Goal: Transaction & Acquisition: Purchase product/service

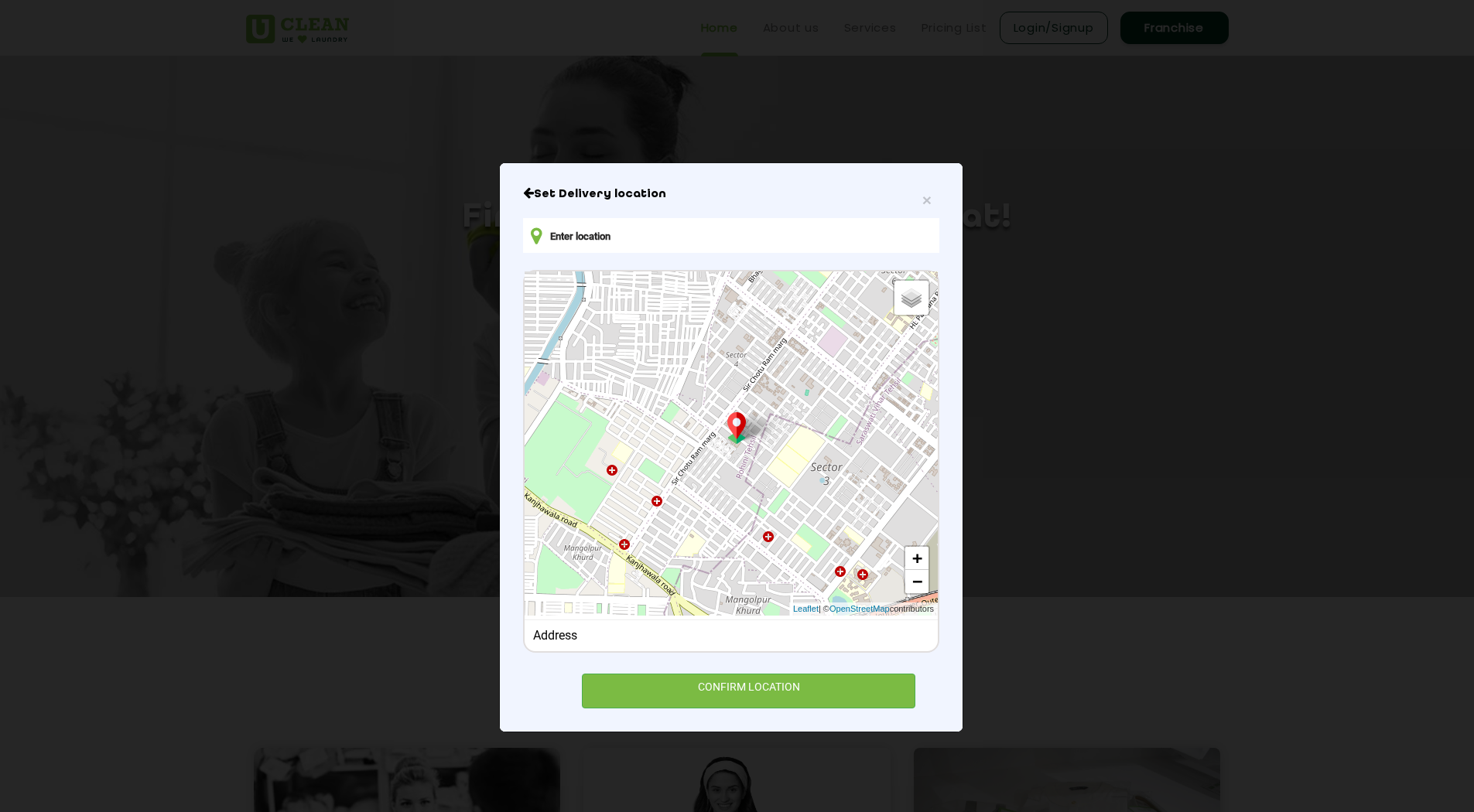
click at [636, 245] on input "text" at bounding box center [730, 236] width 416 height 35
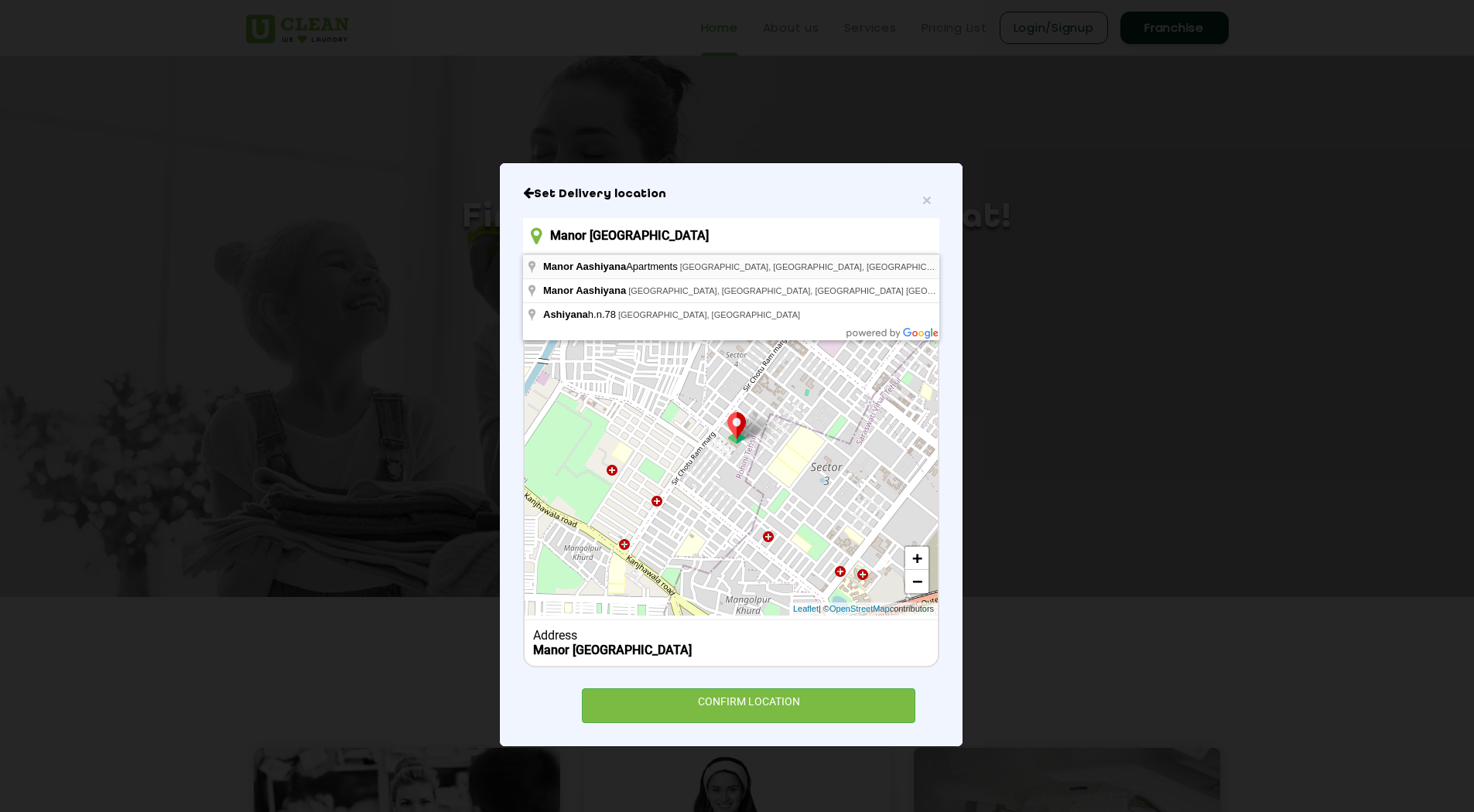
type input "Manor Aashiyana Apartments, [GEOGRAPHIC_DATA], [GEOGRAPHIC_DATA], [GEOGRAPHIC_D…"
drag, startPoint x: 674, startPoint y: 257, endPoint x: 683, endPoint y: 258, distance: 9.1
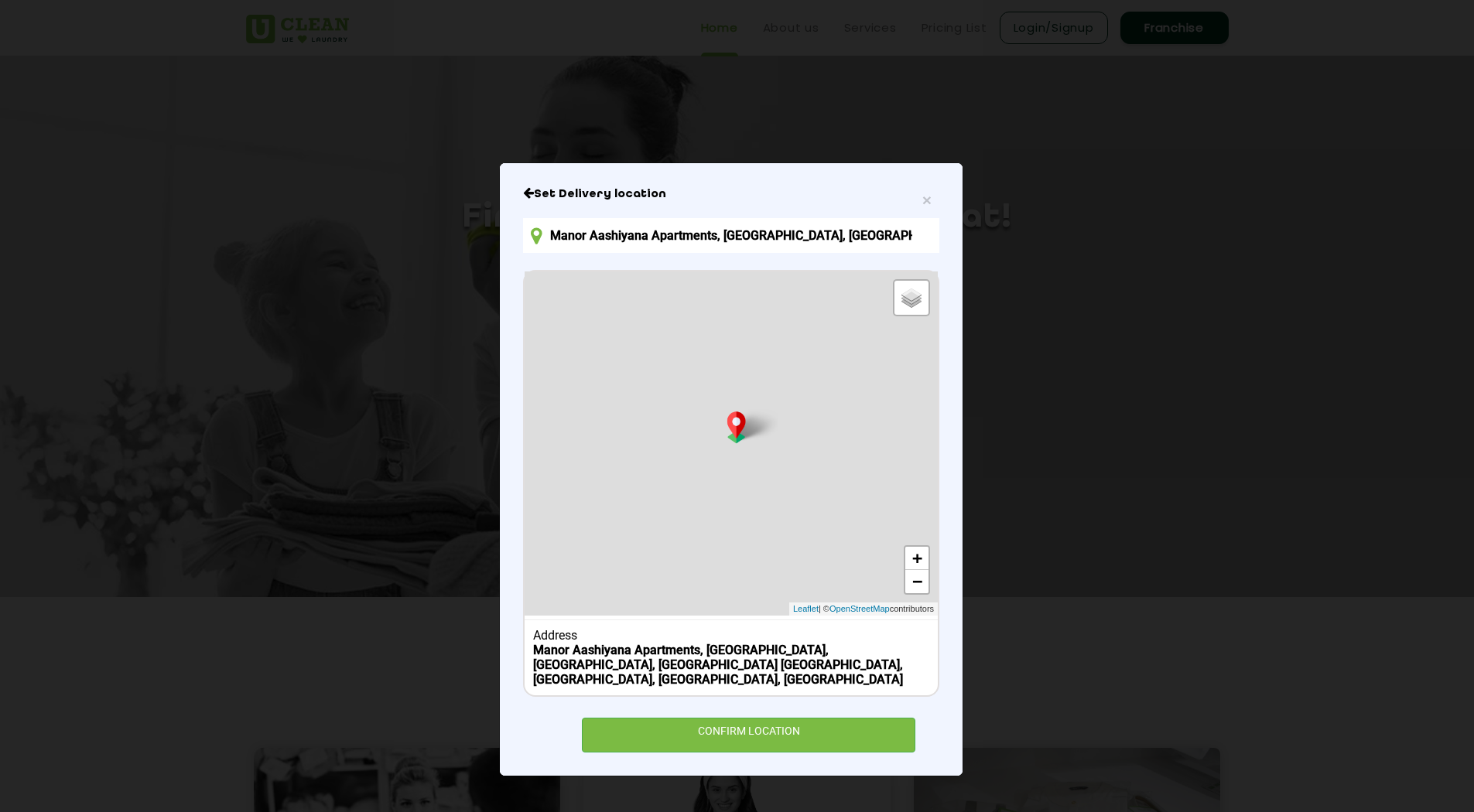
click at [748, 723] on div "CONFIRM LOCATION" at bounding box center [749, 735] width 333 height 35
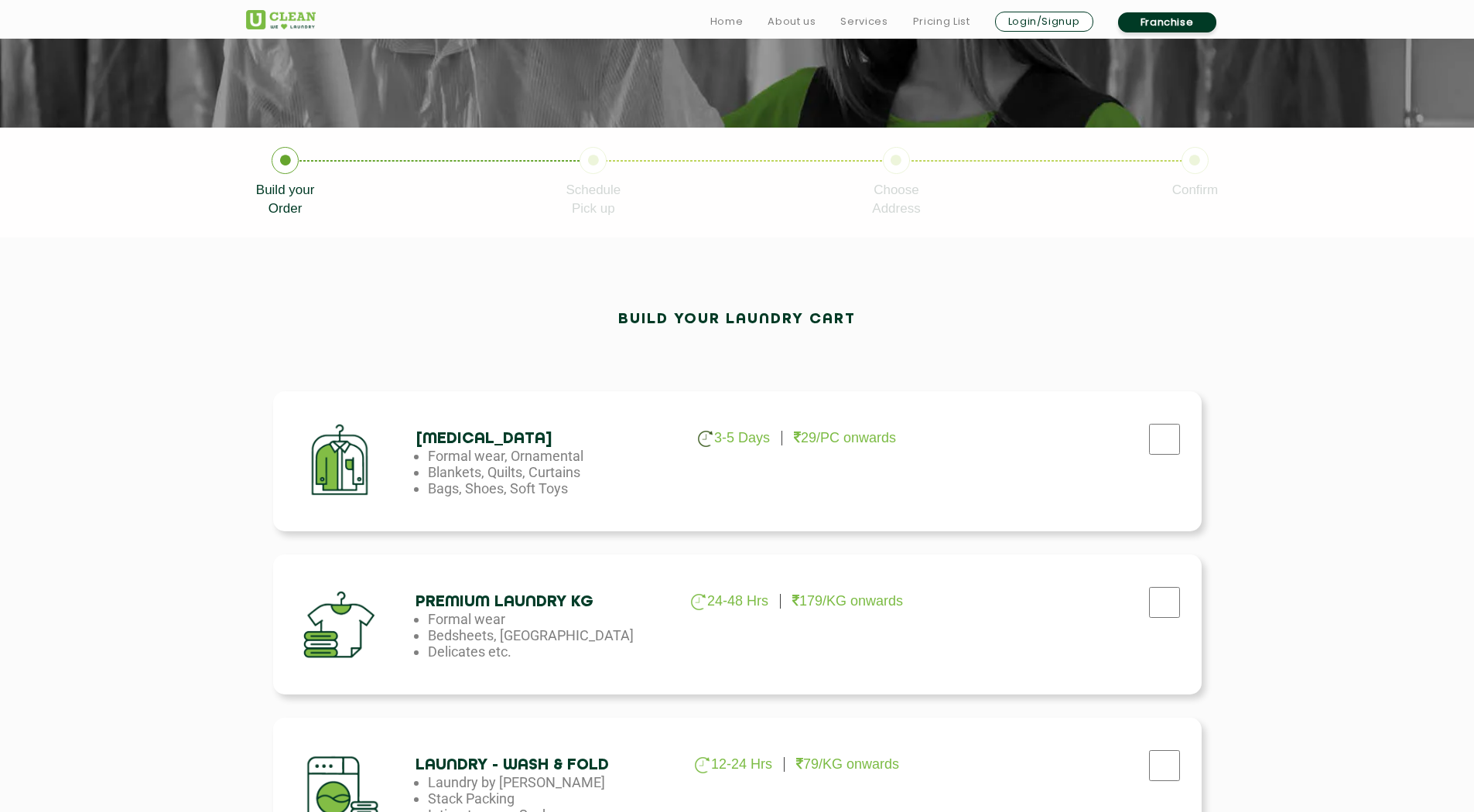
scroll to position [309, 0]
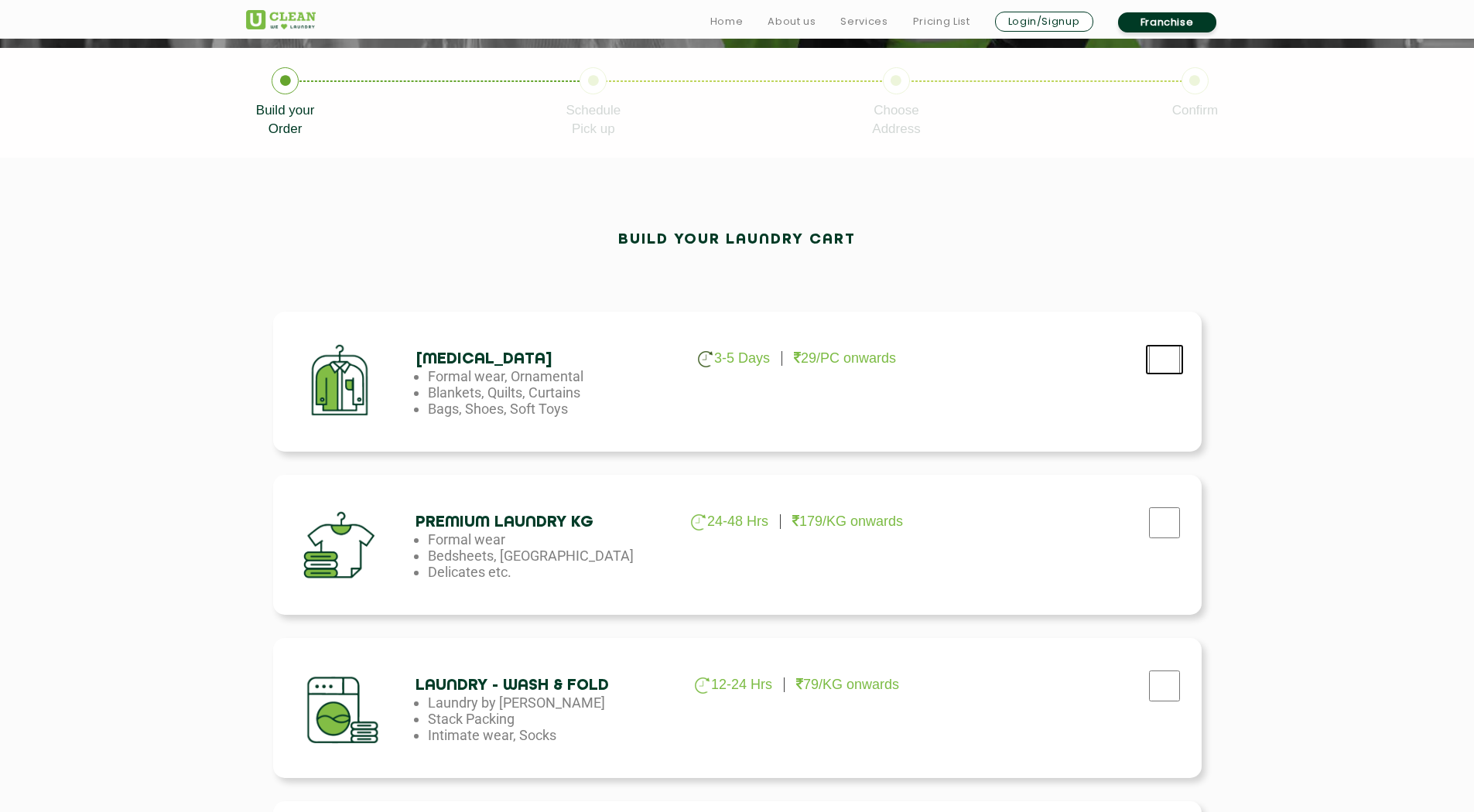
click at [1163, 371] on input "checkbox" at bounding box center [1164, 360] width 39 height 31
checkbox input "true"
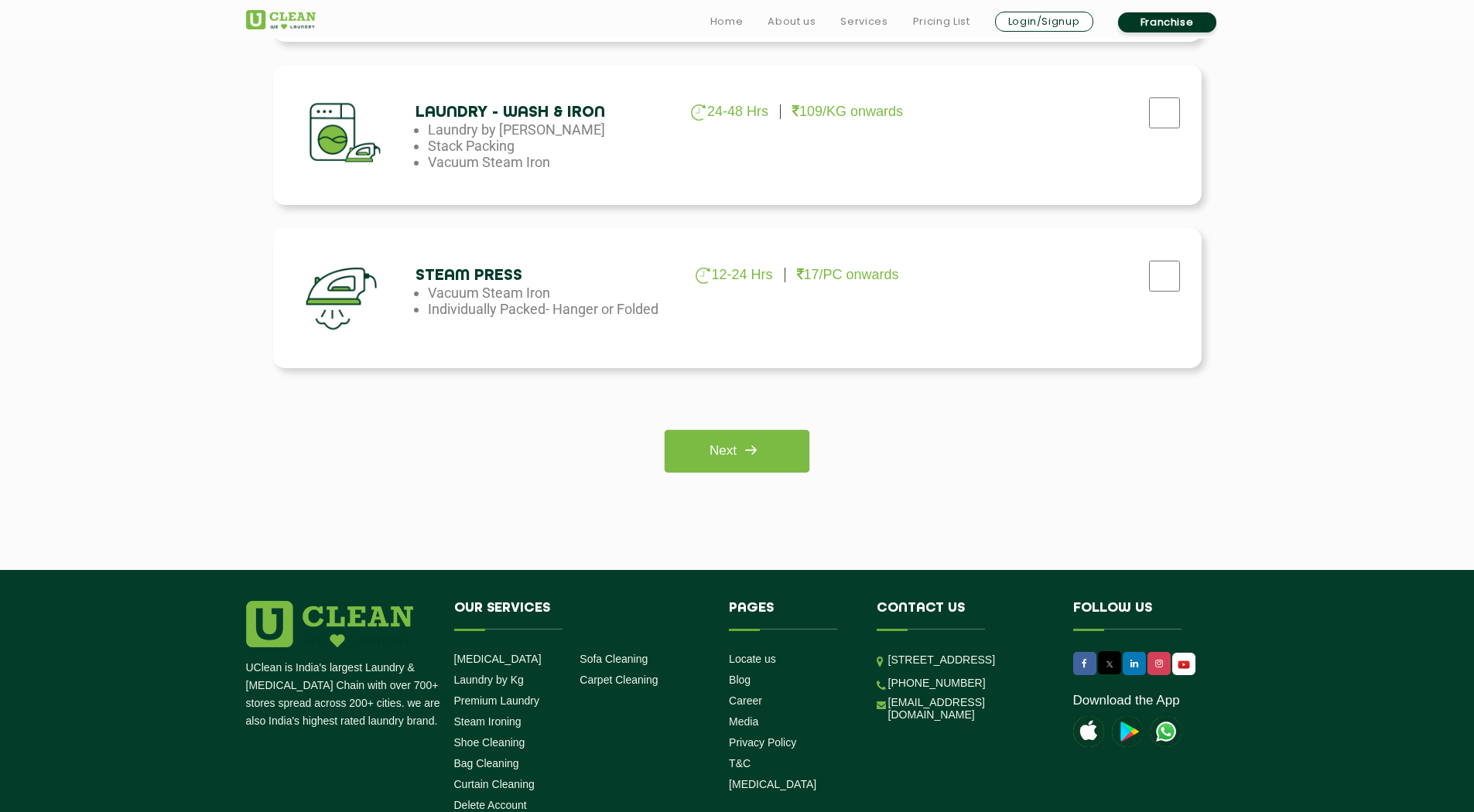
scroll to position [1173, 0]
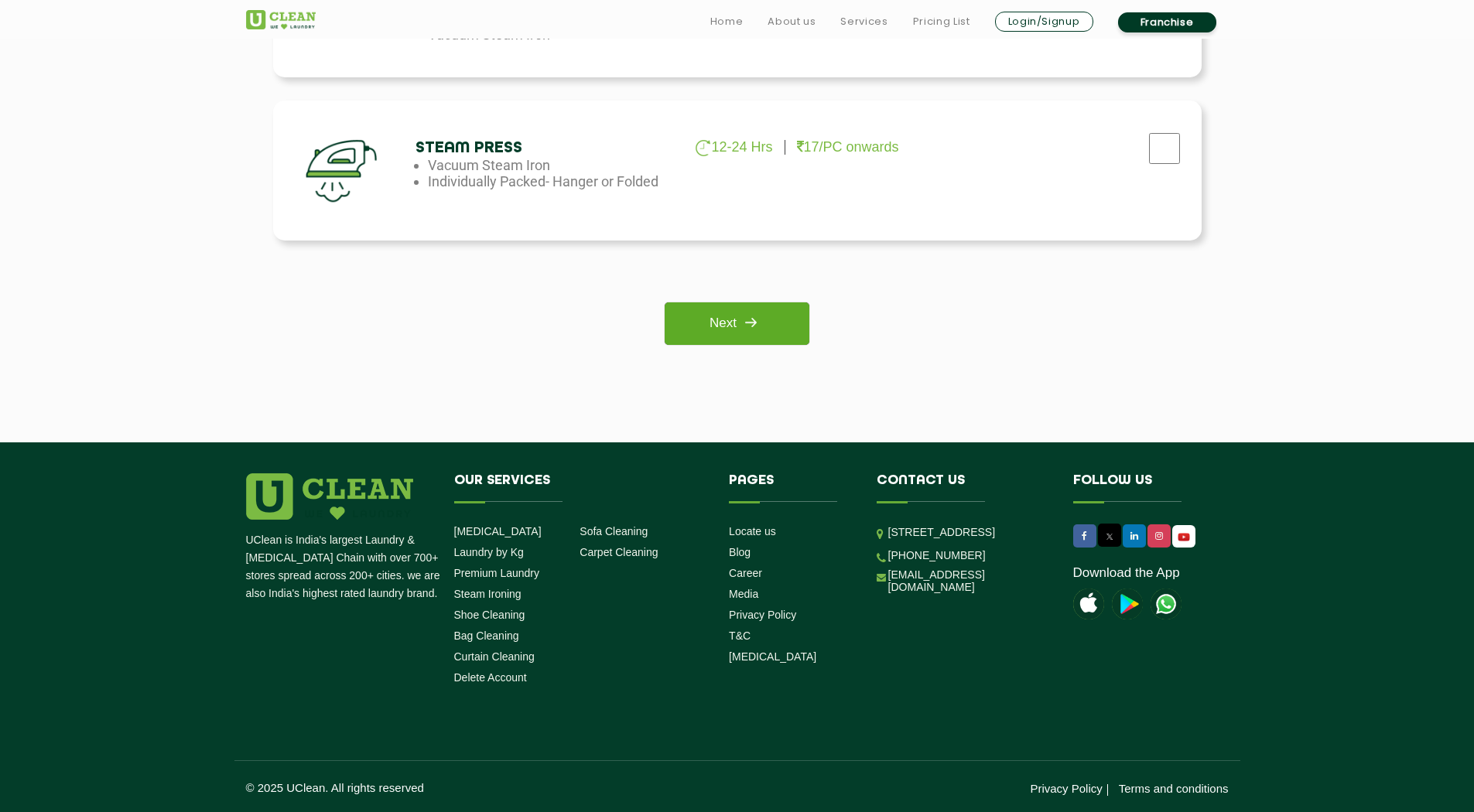
click at [716, 323] on link "Next" at bounding box center [736, 324] width 144 height 43
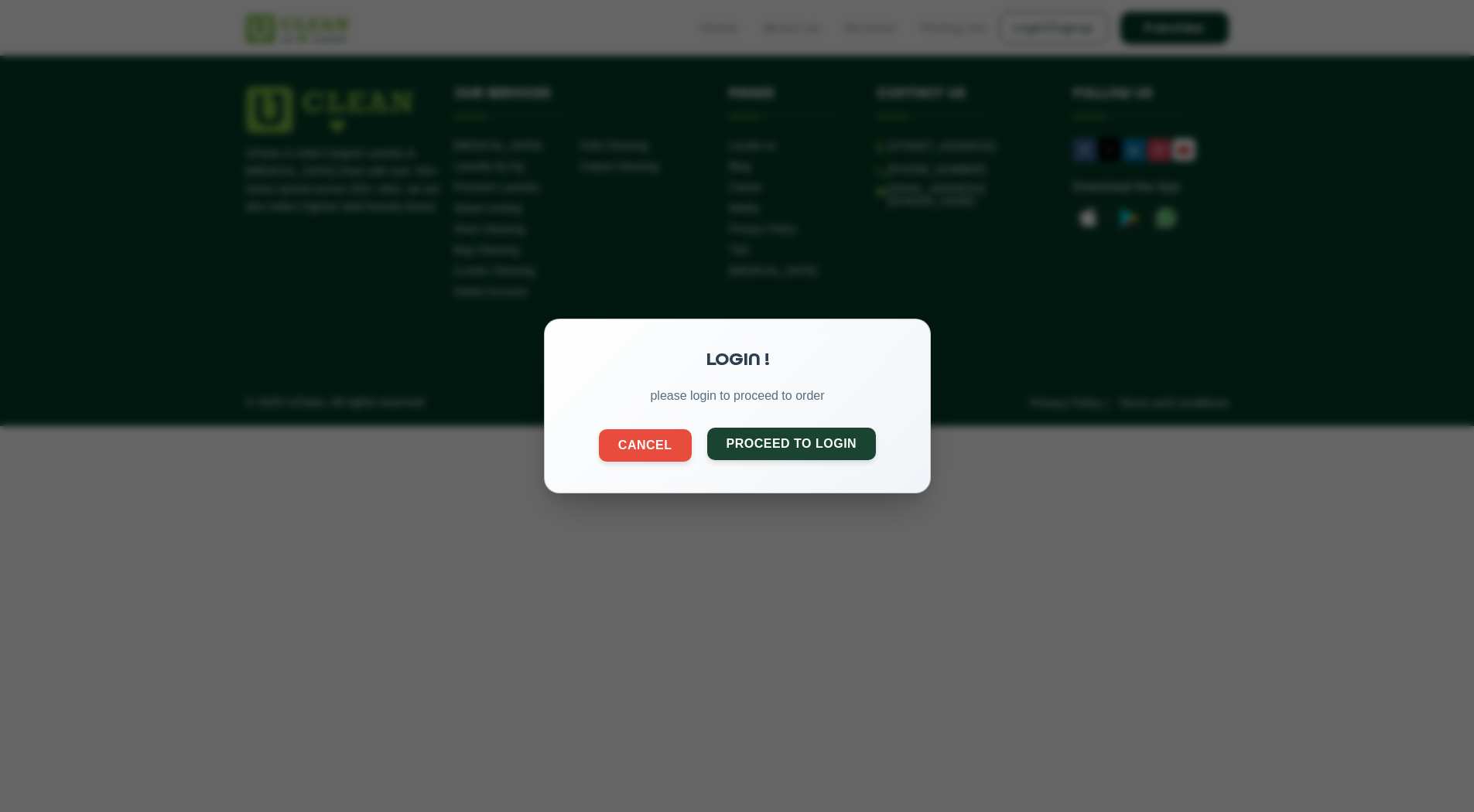
click at [792, 442] on button "Proceed to Login" at bounding box center [791, 444] width 169 height 32
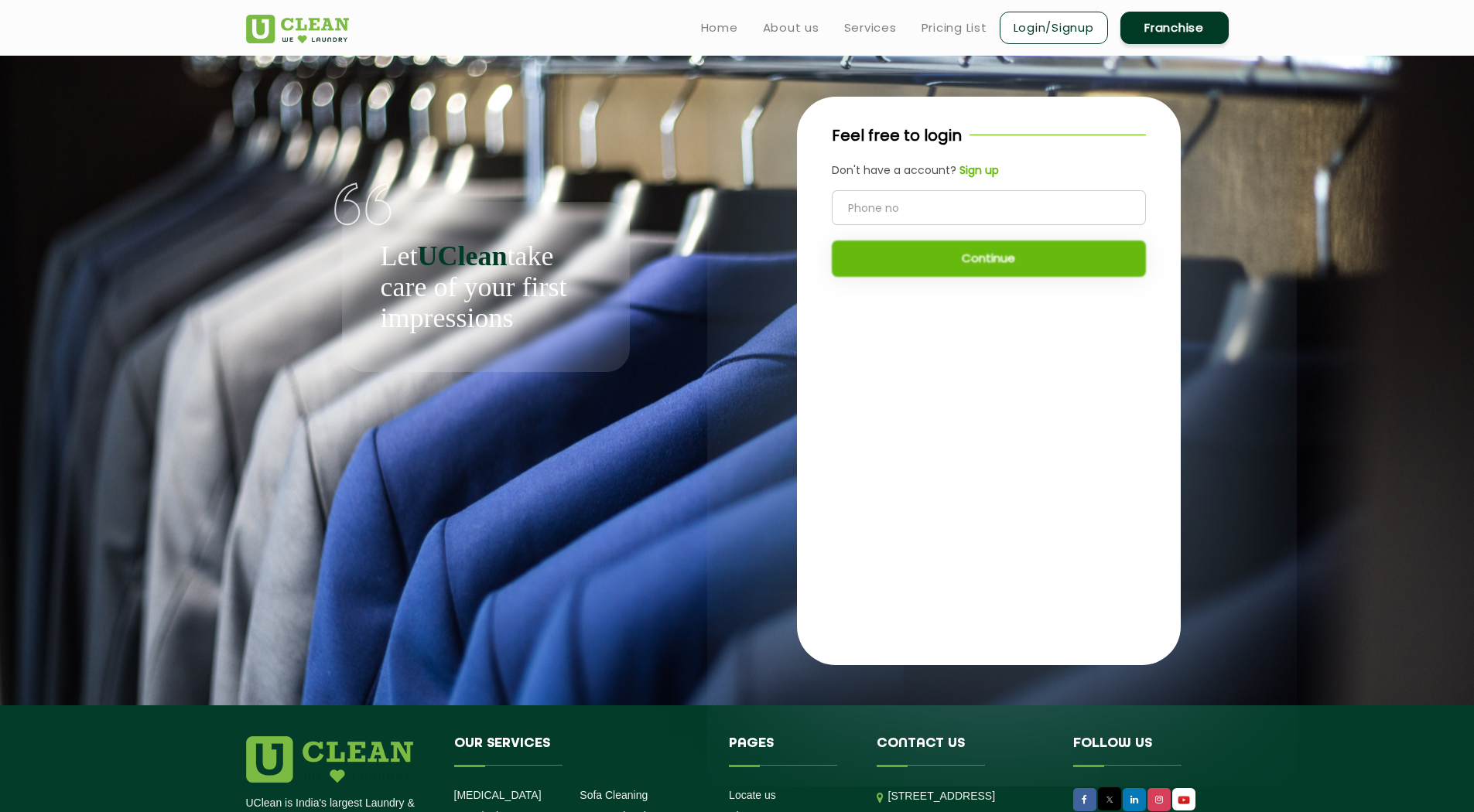
click at [897, 199] on input "tel" at bounding box center [988, 208] width 314 height 35
type input "7980956422"
click at [935, 257] on button "Continue" at bounding box center [988, 259] width 314 height 36
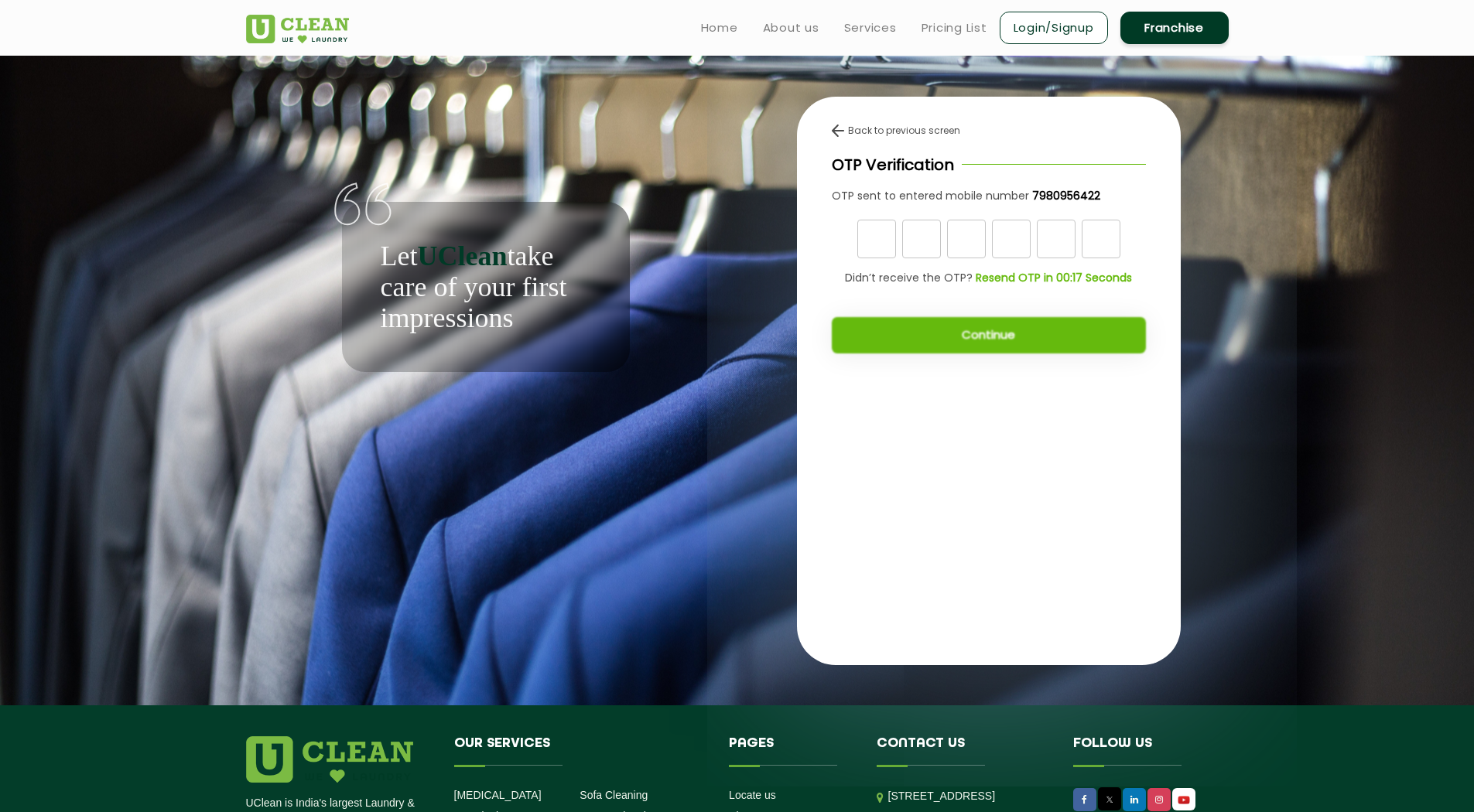
click at [886, 243] on input "text" at bounding box center [876, 238] width 39 height 39
type input "1"
type input "3"
type input "7"
type input "6"
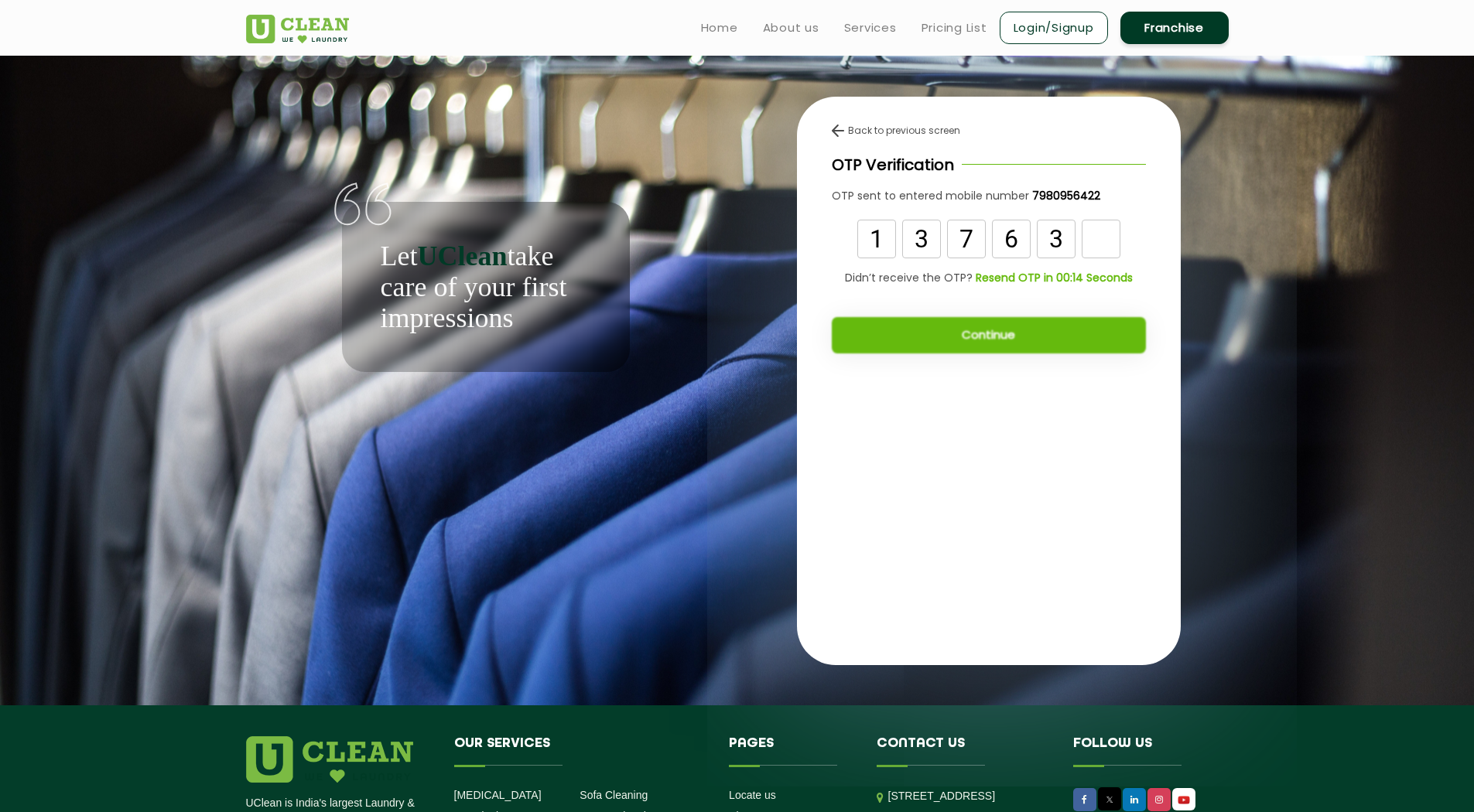
type input "3"
click at [908, 331] on button "Continue" at bounding box center [988, 336] width 314 height 36
click at [896, 320] on button "Continue" at bounding box center [988, 336] width 314 height 36
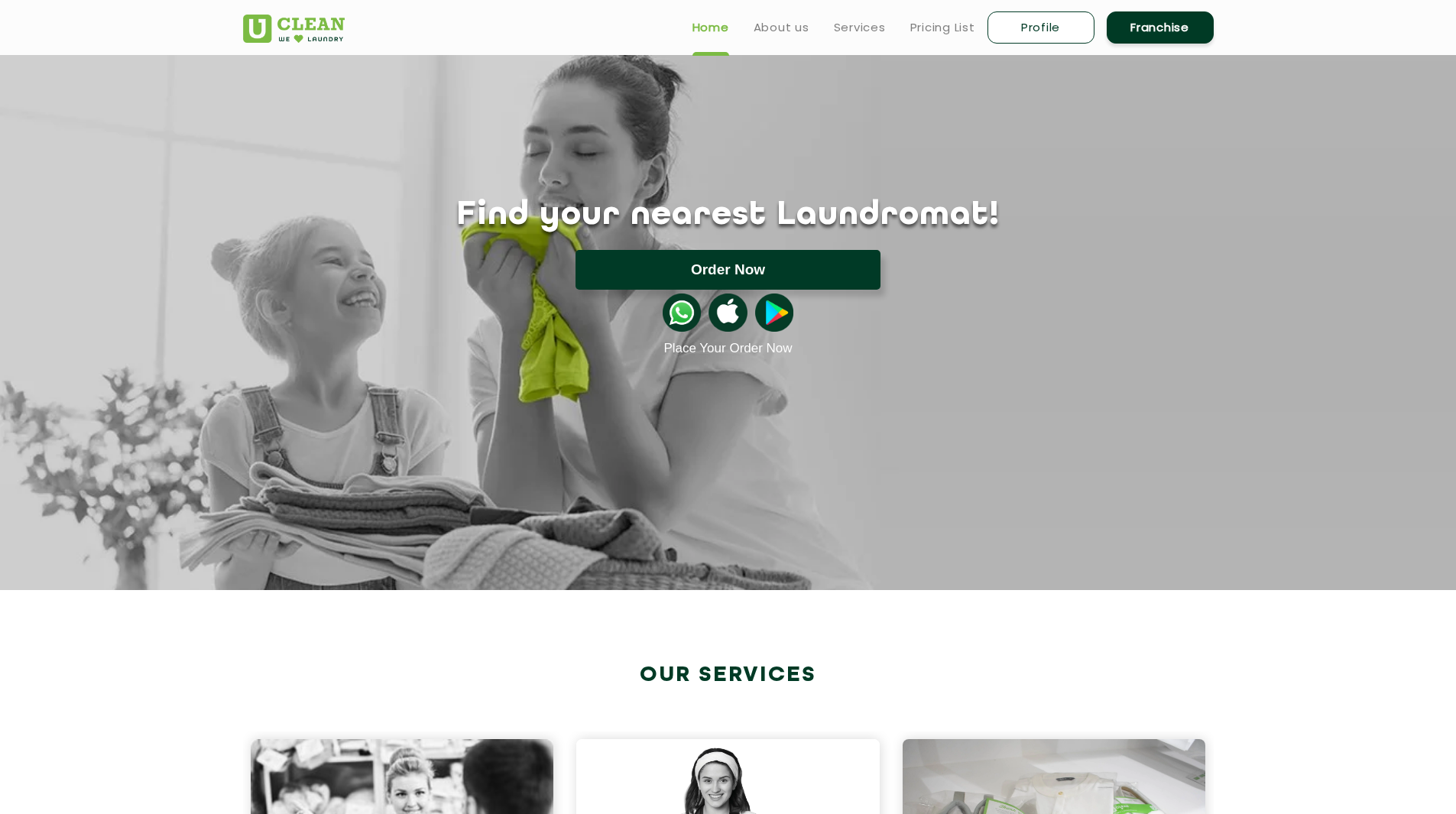
click at [748, 279] on button "Order Now" at bounding box center [728, 270] width 305 height 40
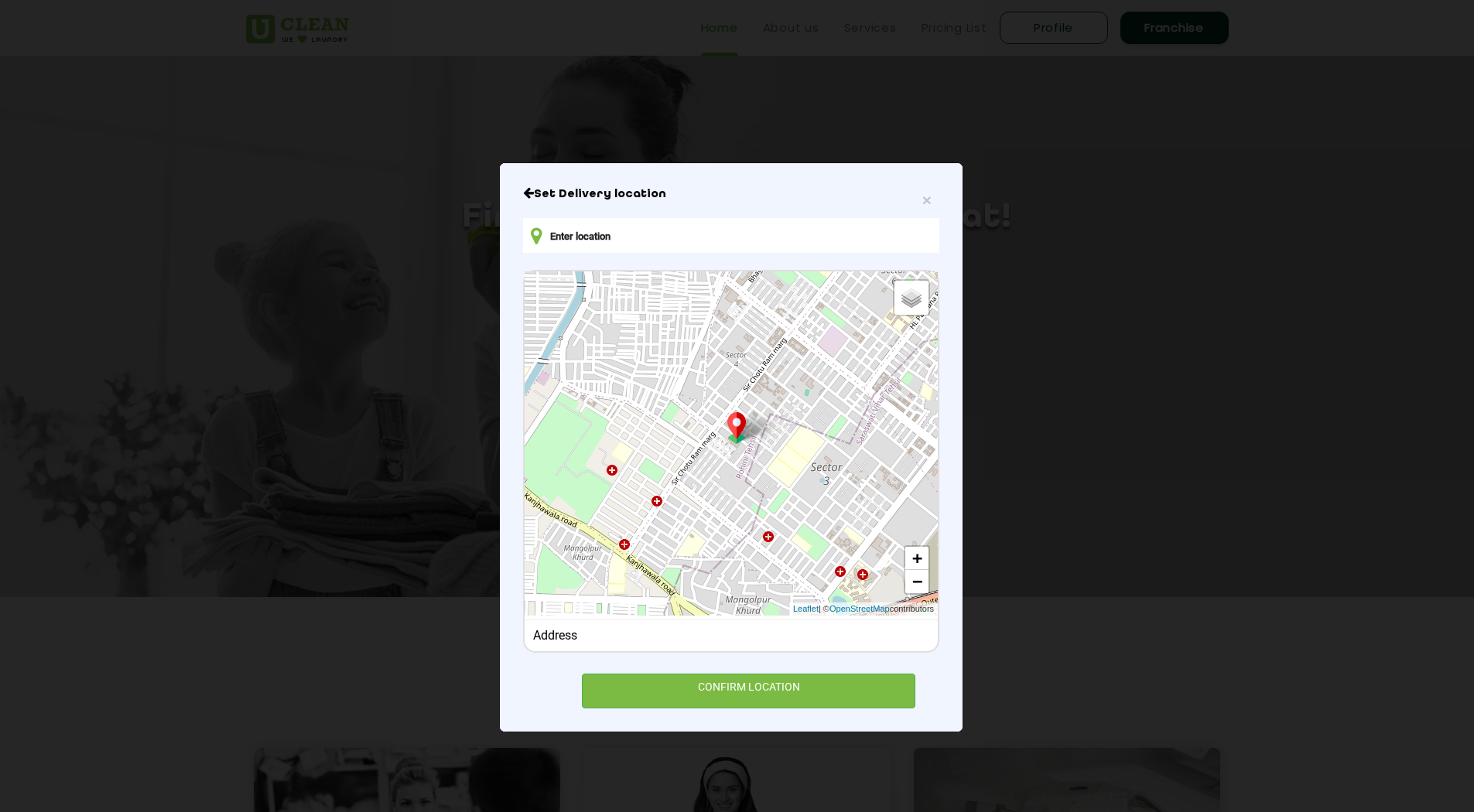
click at [623, 245] on input "text" at bounding box center [730, 236] width 416 height 35
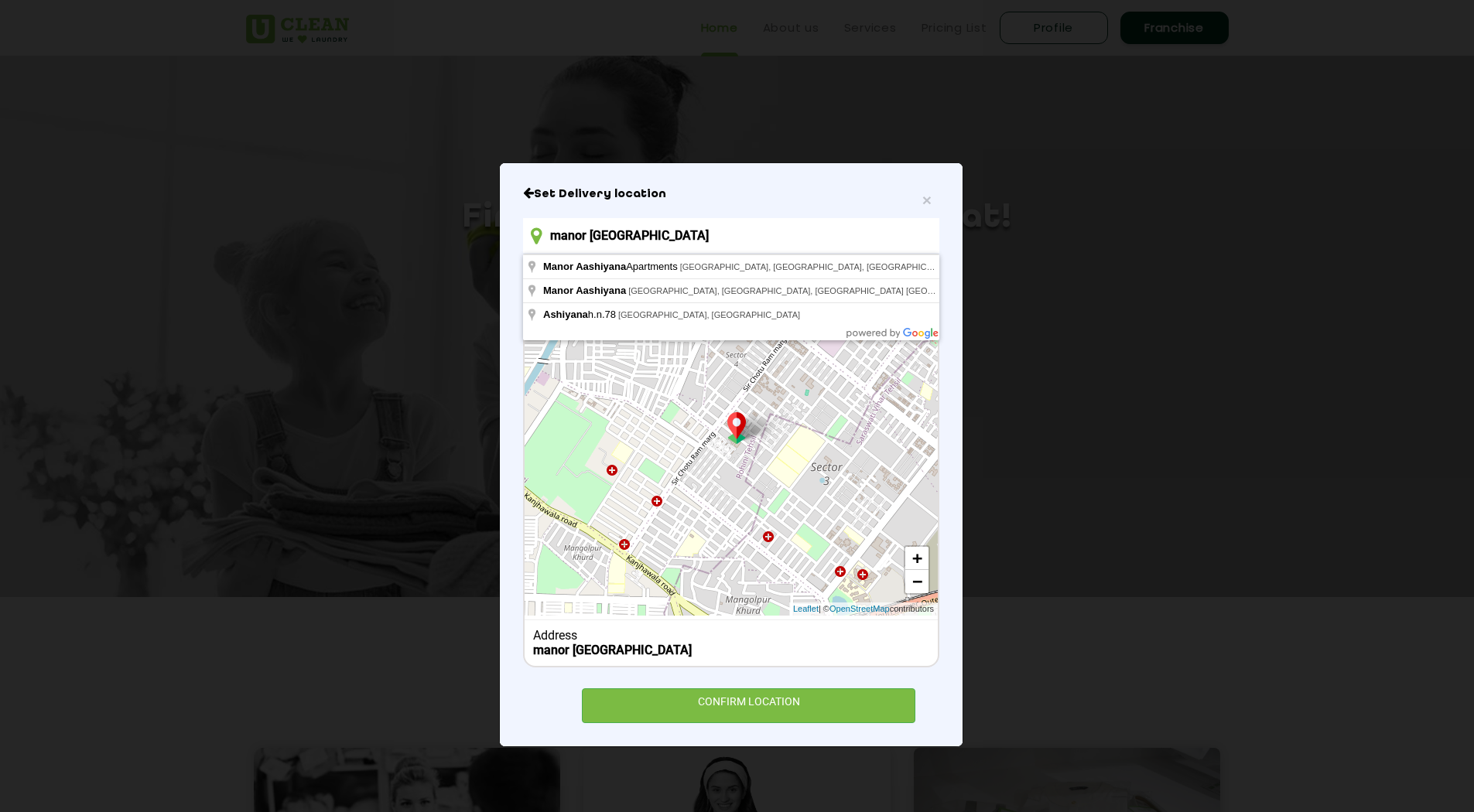
type input "Manor Aashiyana Apartments, [GEOGRAPHIC_DATA], [GEOGRAPHIC_DATA], [GEOGRAPHIC_D…"
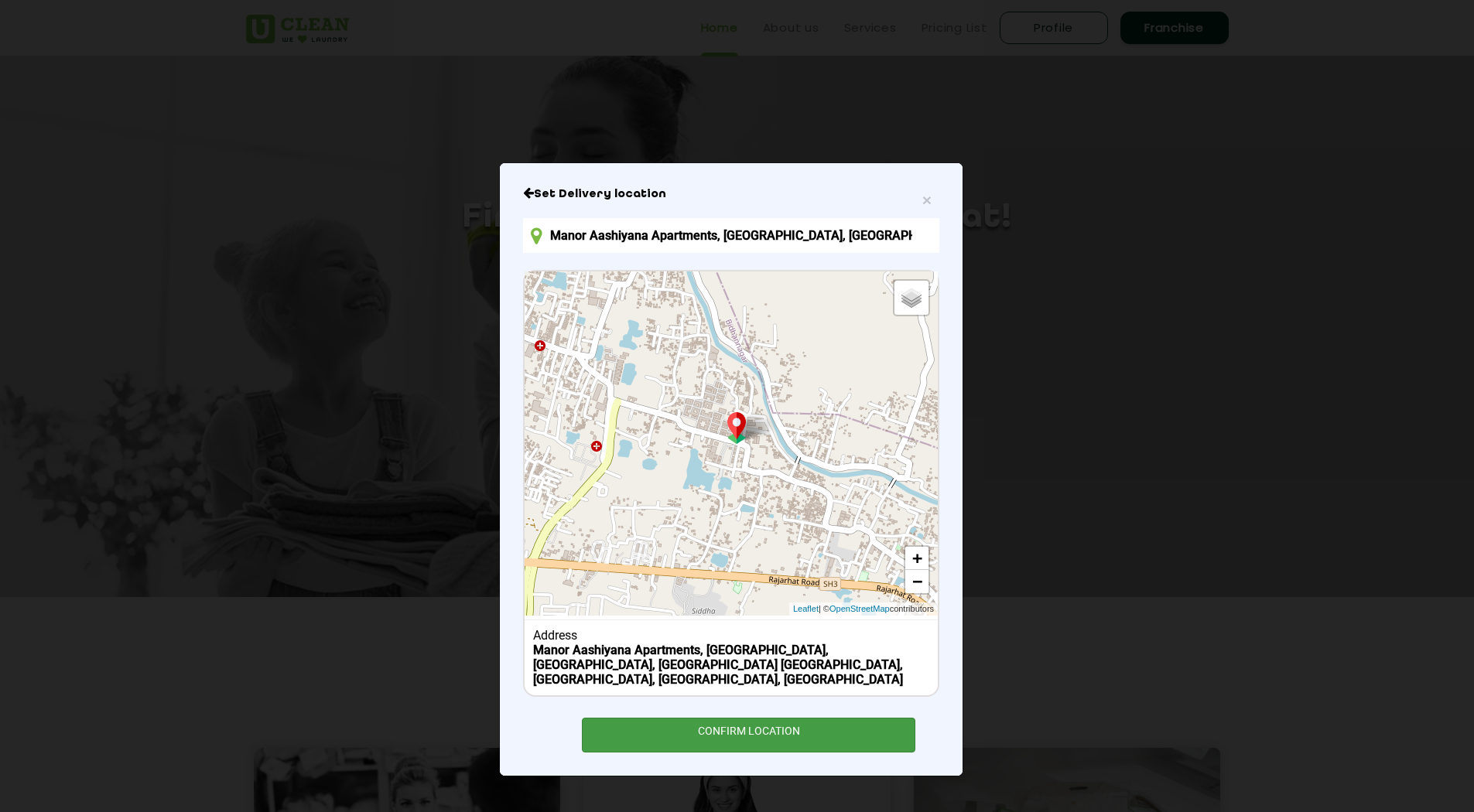
click at [721, 719] on div "CONFIRM LOCATION" at bounding box center [749, 735] width 333 height 35
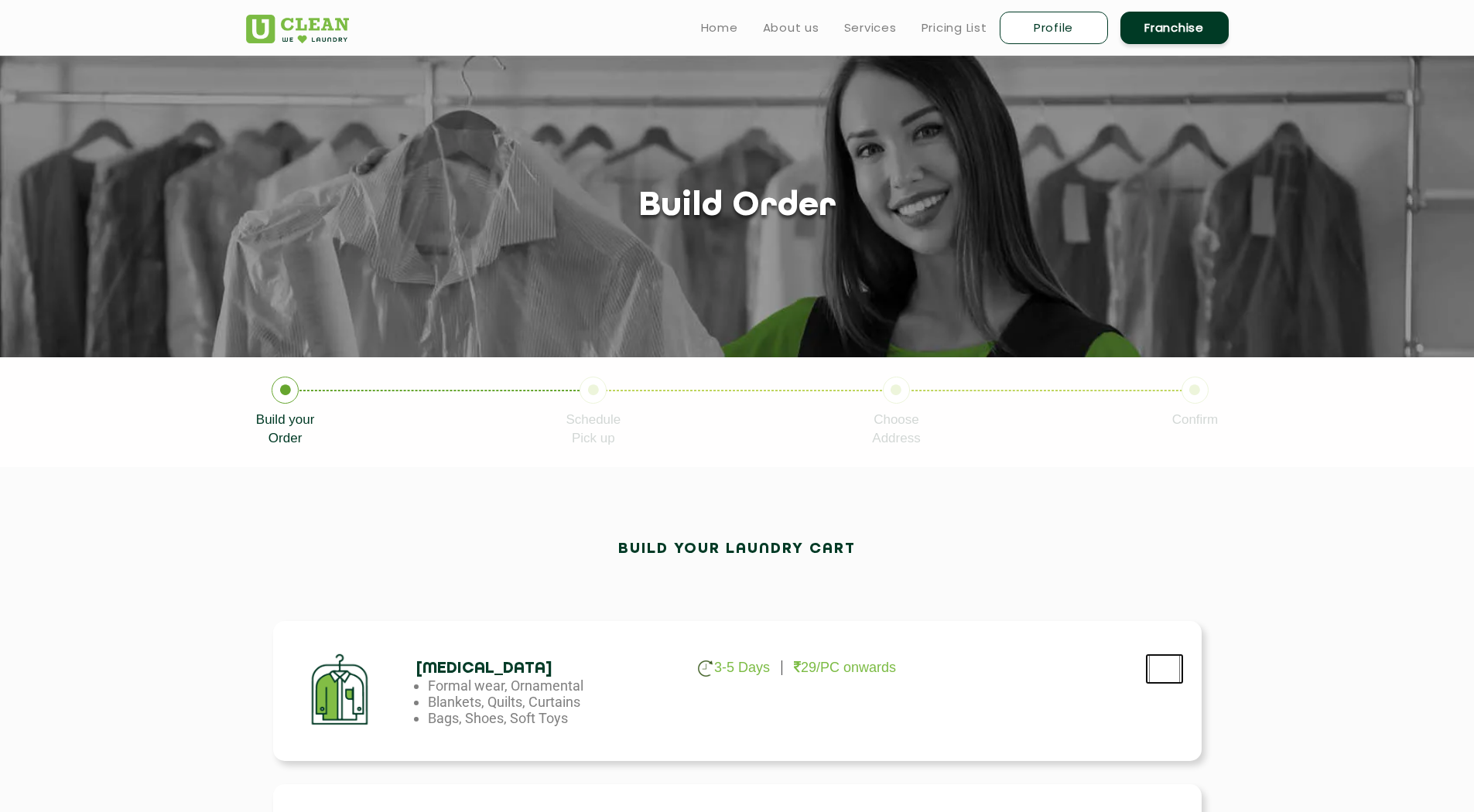
click at [1167, 669] on input "checkbox" at bounding box center [1164, 669] width 39 height 31
checkbox input "true"
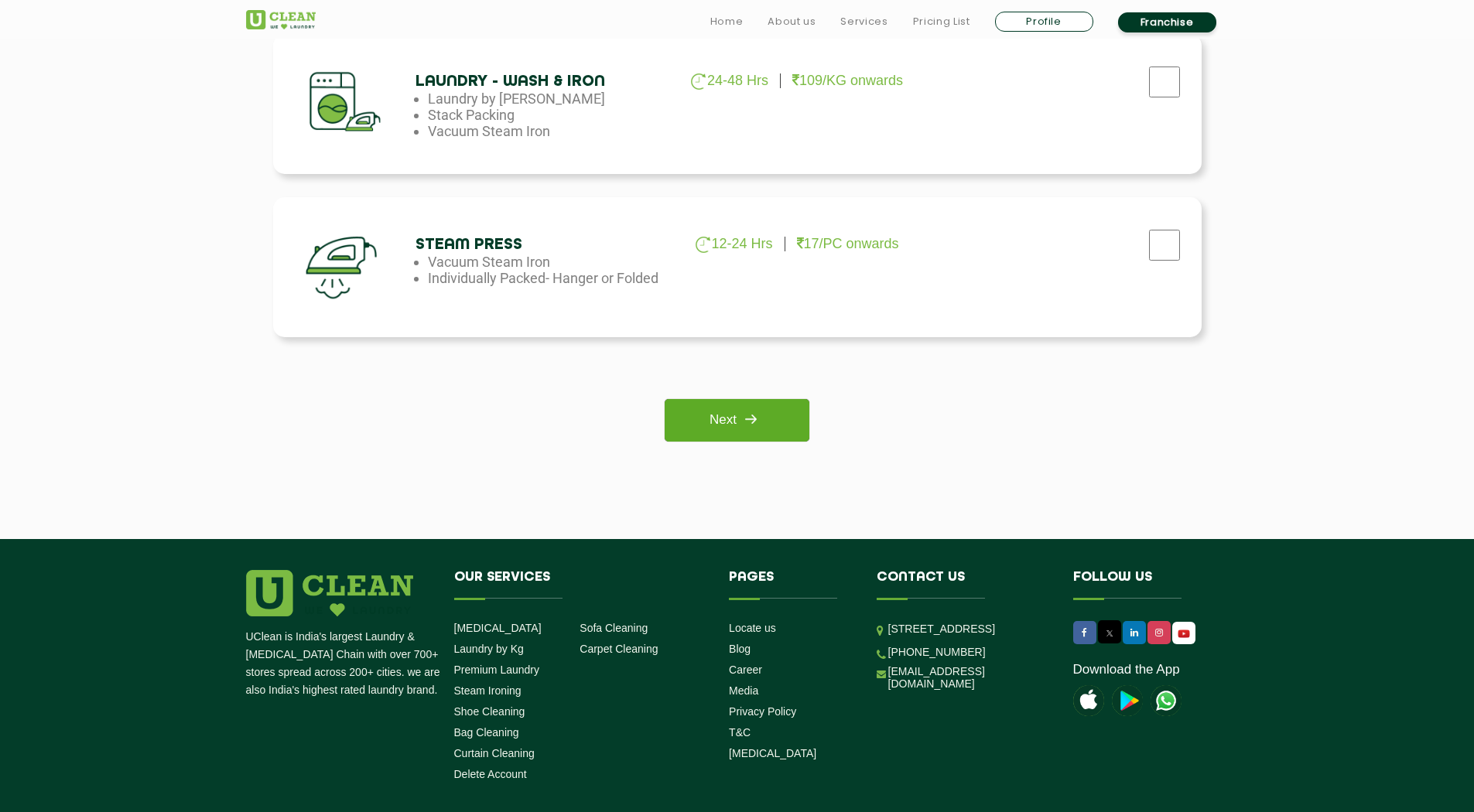
scroll to position [1083, 0]
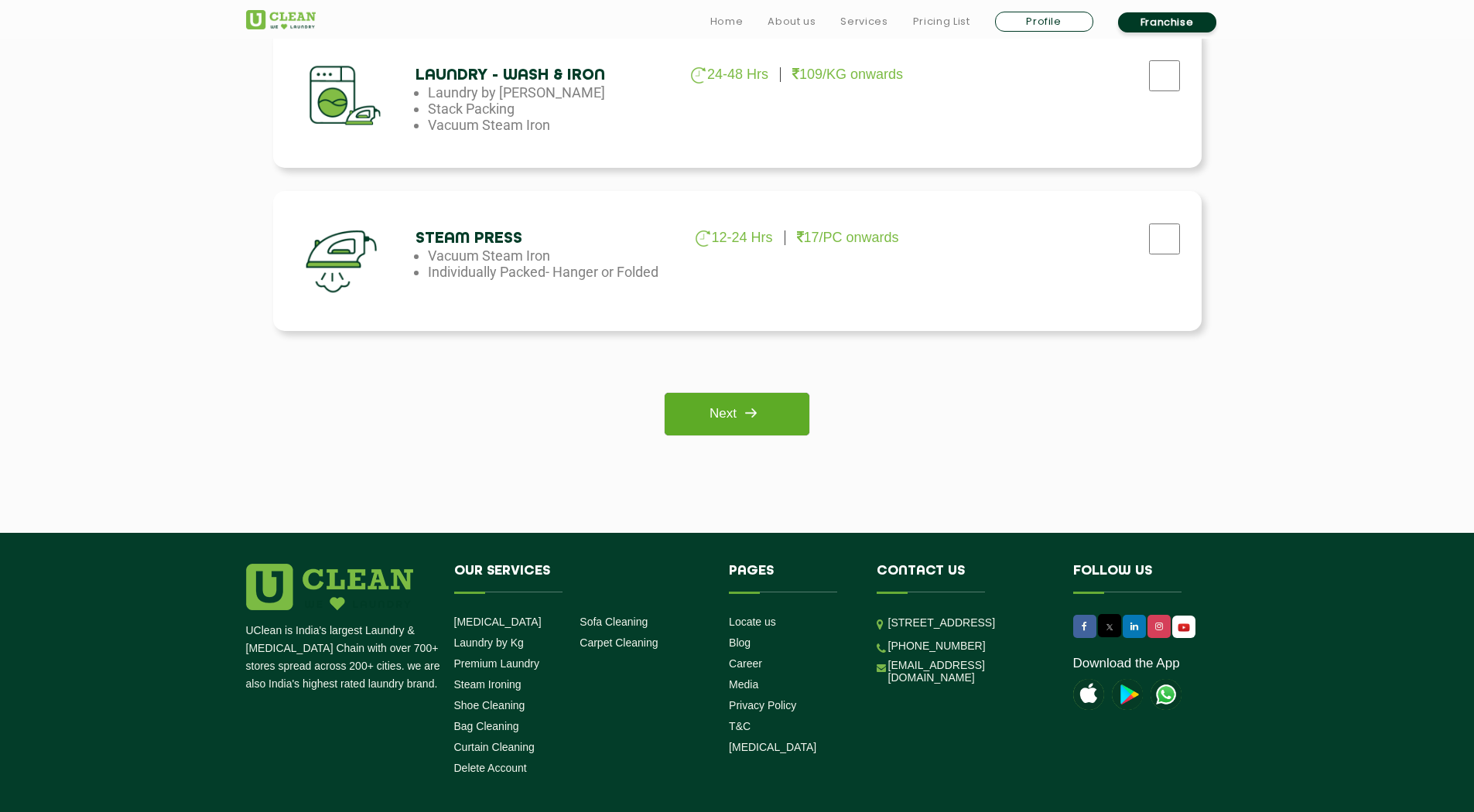
click at [719, 401] on link "Next" at bounding box center [736, 415] width 144 height 43
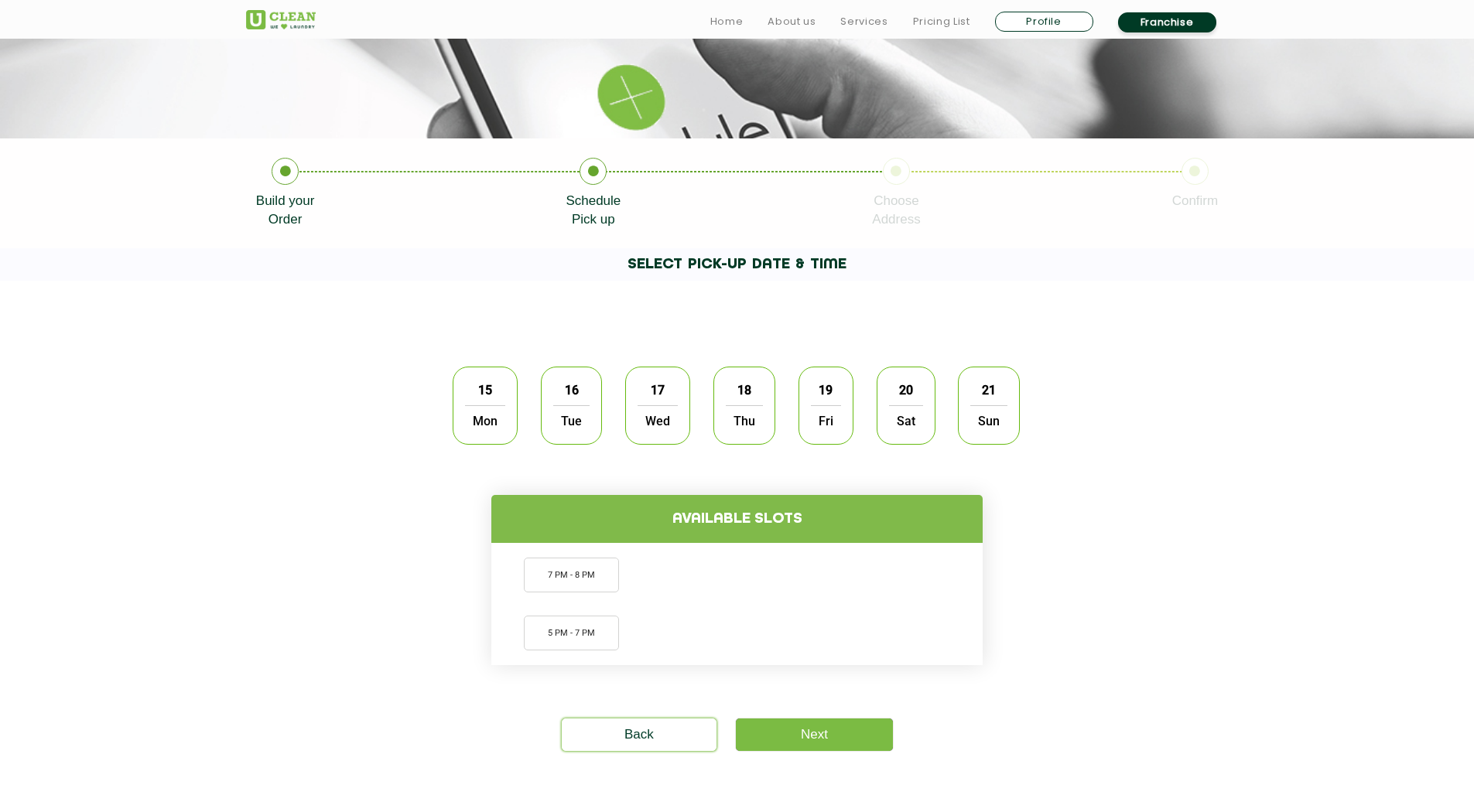
scroll to position [309, 0]
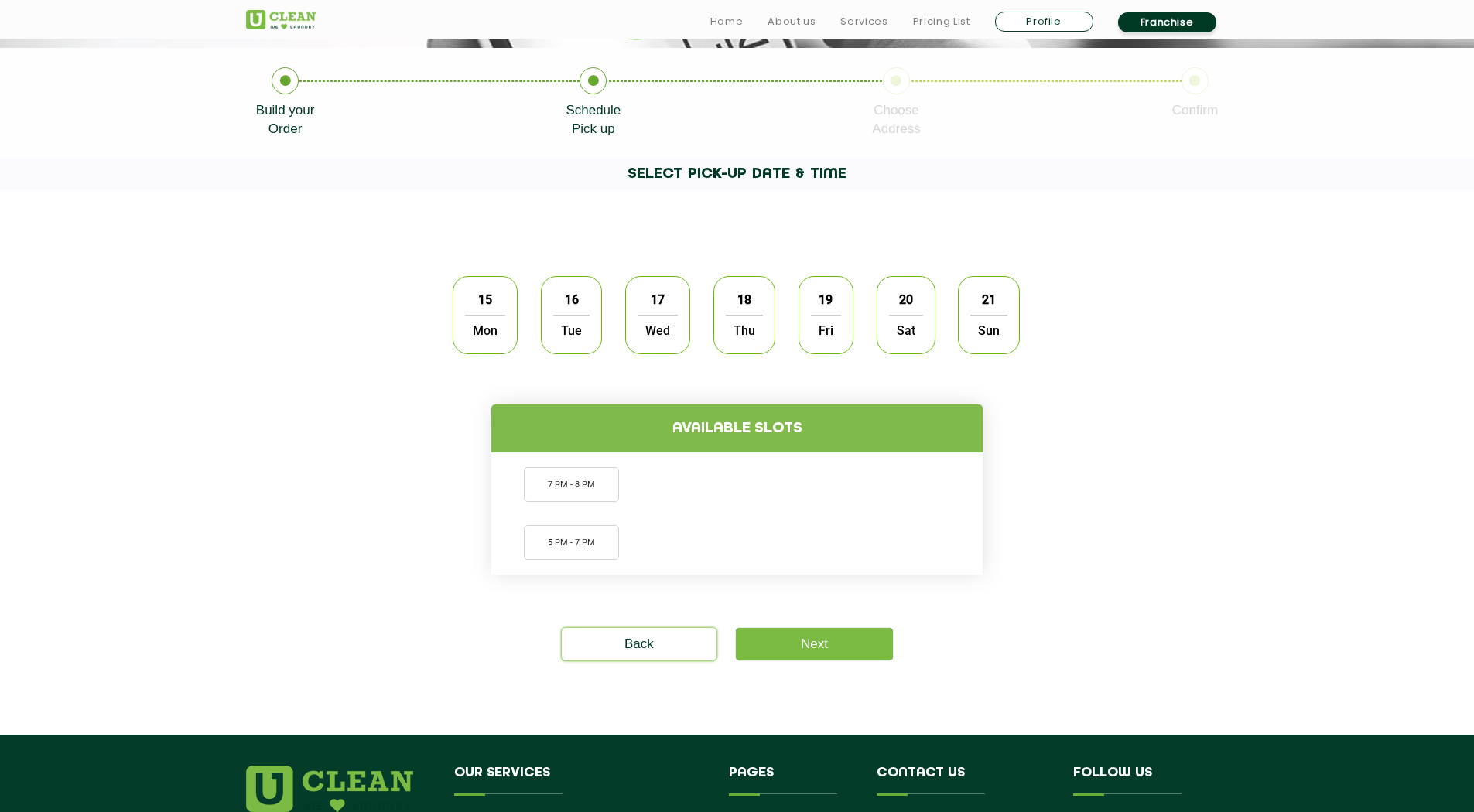
click at [491, 312] on span "15" at bounding box center [486, 299] width 30 height 31
click at [567, 481] on li "7 PM - 8 PM" at bounding box center [570, 485] width 95 height 35
click at [790, 634] on link "Next" at bounding box center [814, 644] width 157 height 32
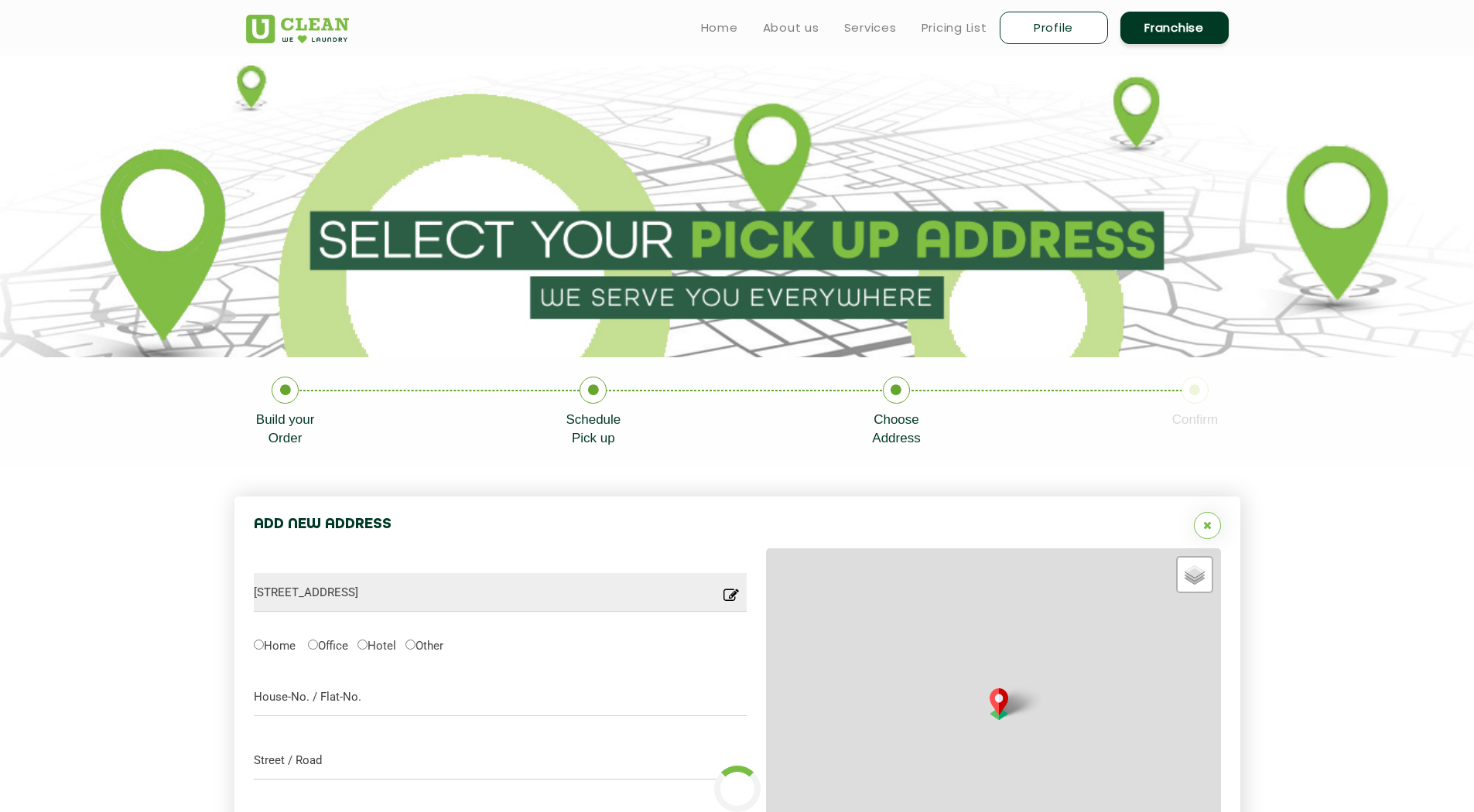
type input "Save"
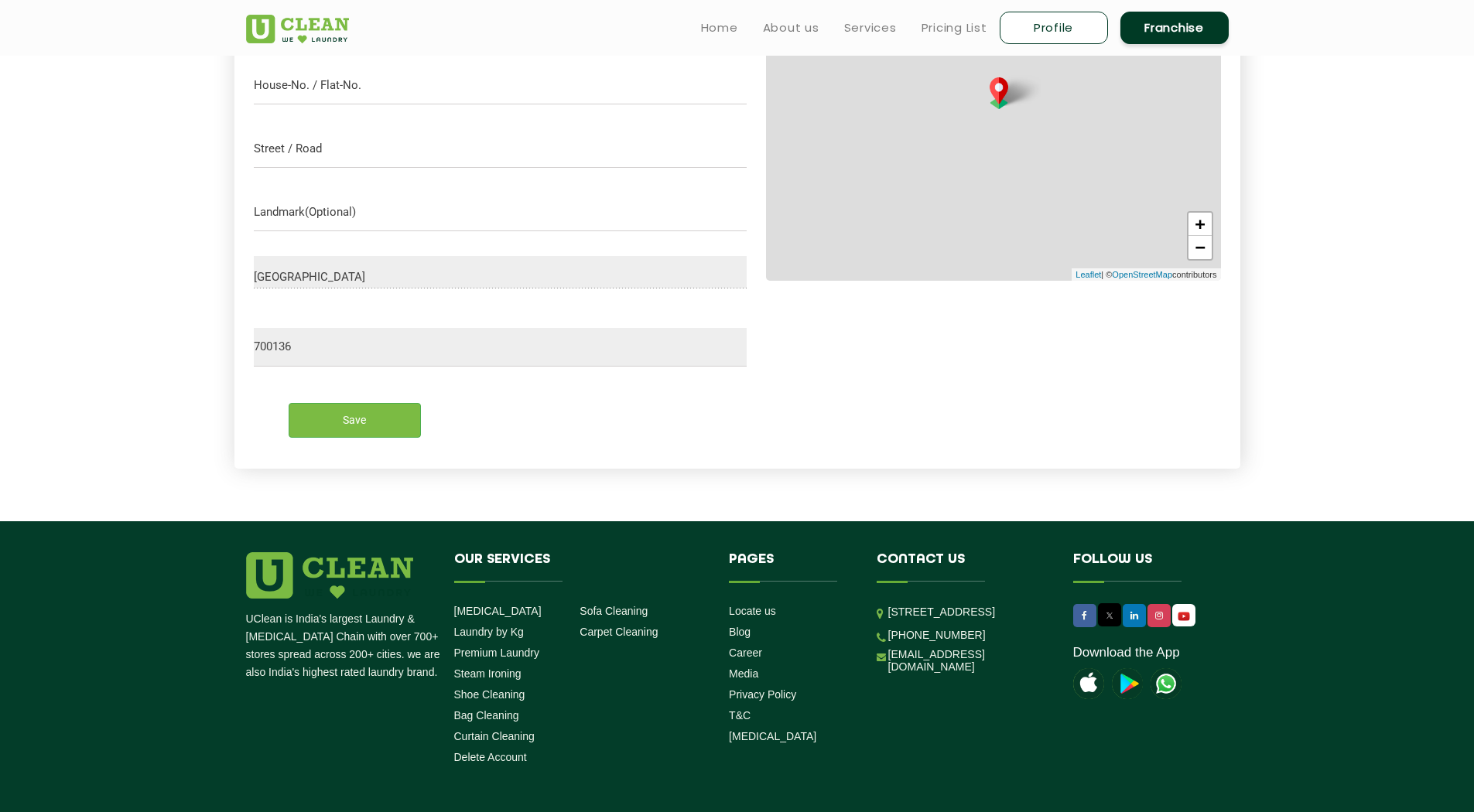
scroll to position [452, 0]
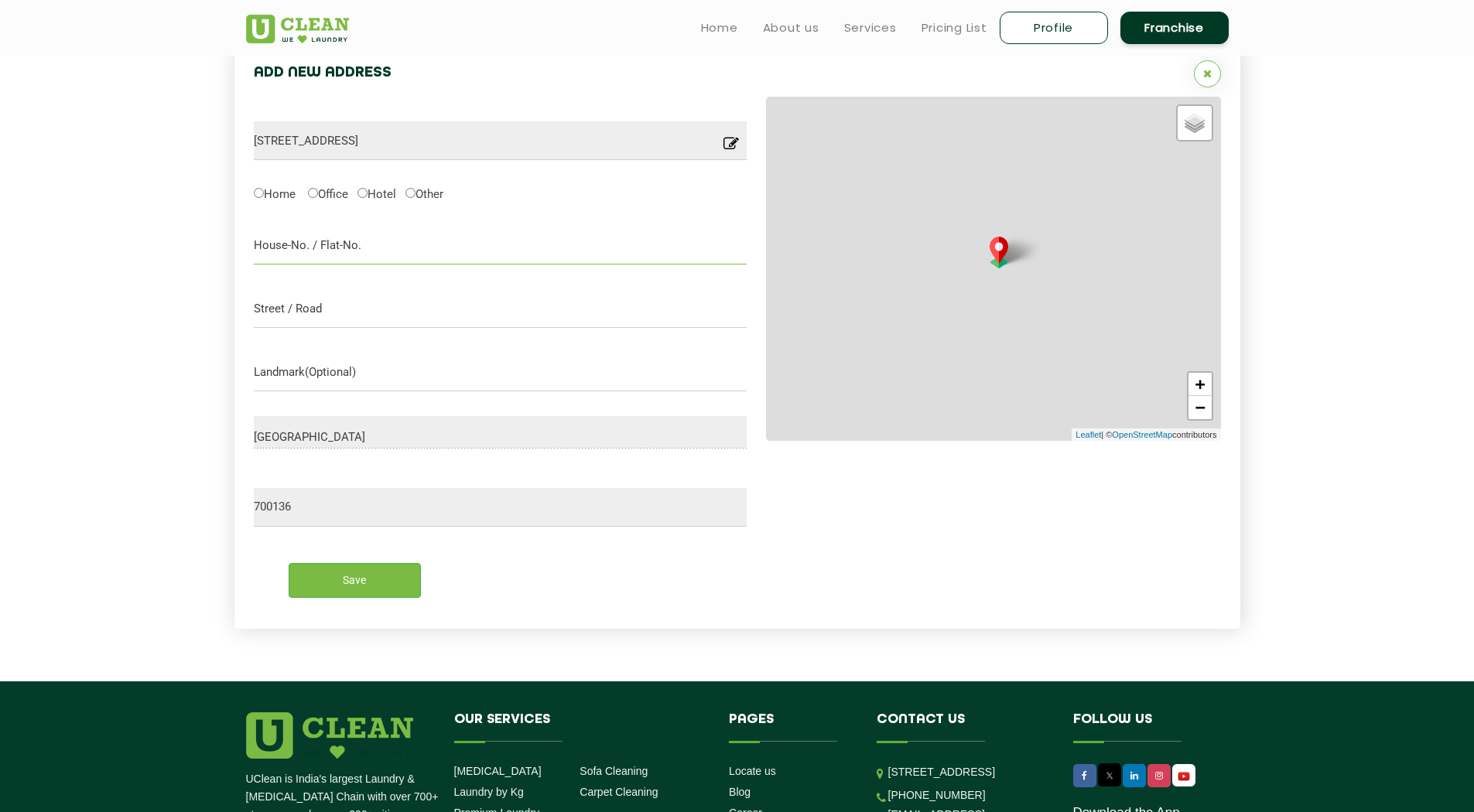
click at [328, 239] on input "text" at bounding box center [500, 245] width 494 height 39
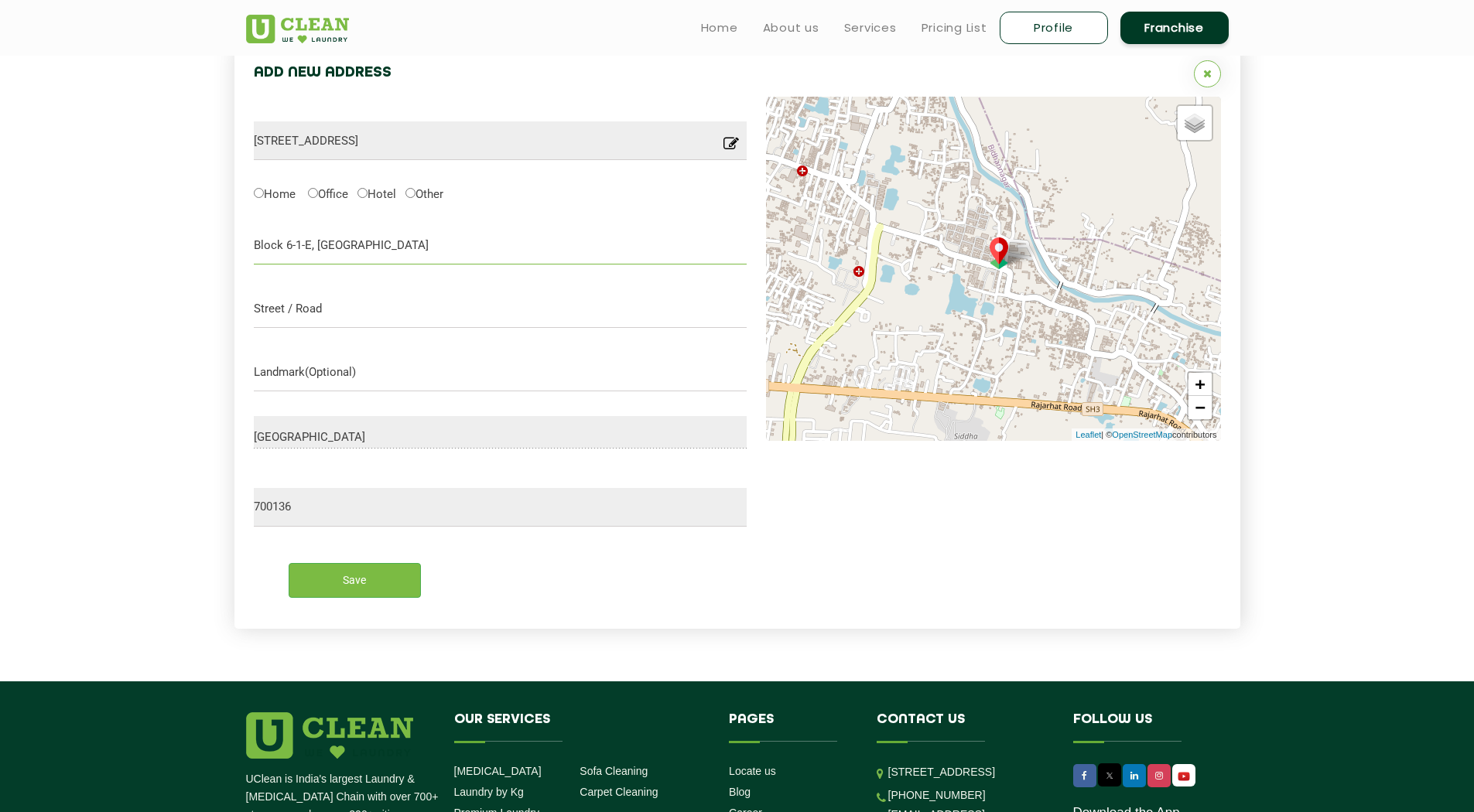
type input "Block 6-1-E, Manor Aashiyana"
click at [453, 235] on input "Block 6-1-E, Manor Aashiyana" at bounding box center [500, 245] width 494 height 39
click at [283, 309] on input "text" at bounding box center [500, 308] width 494 height 39
paste input "SRCM Rd, Rajarhat, SRCM Rd, Narayanpur, Gopalpur I, Kolkata, West Bengal 700136"
type input "SRCM Rd, Rajarhat, SRCM Rd, Narayanpur, Gopalpur I, Kolkata, West Bengal 700136"
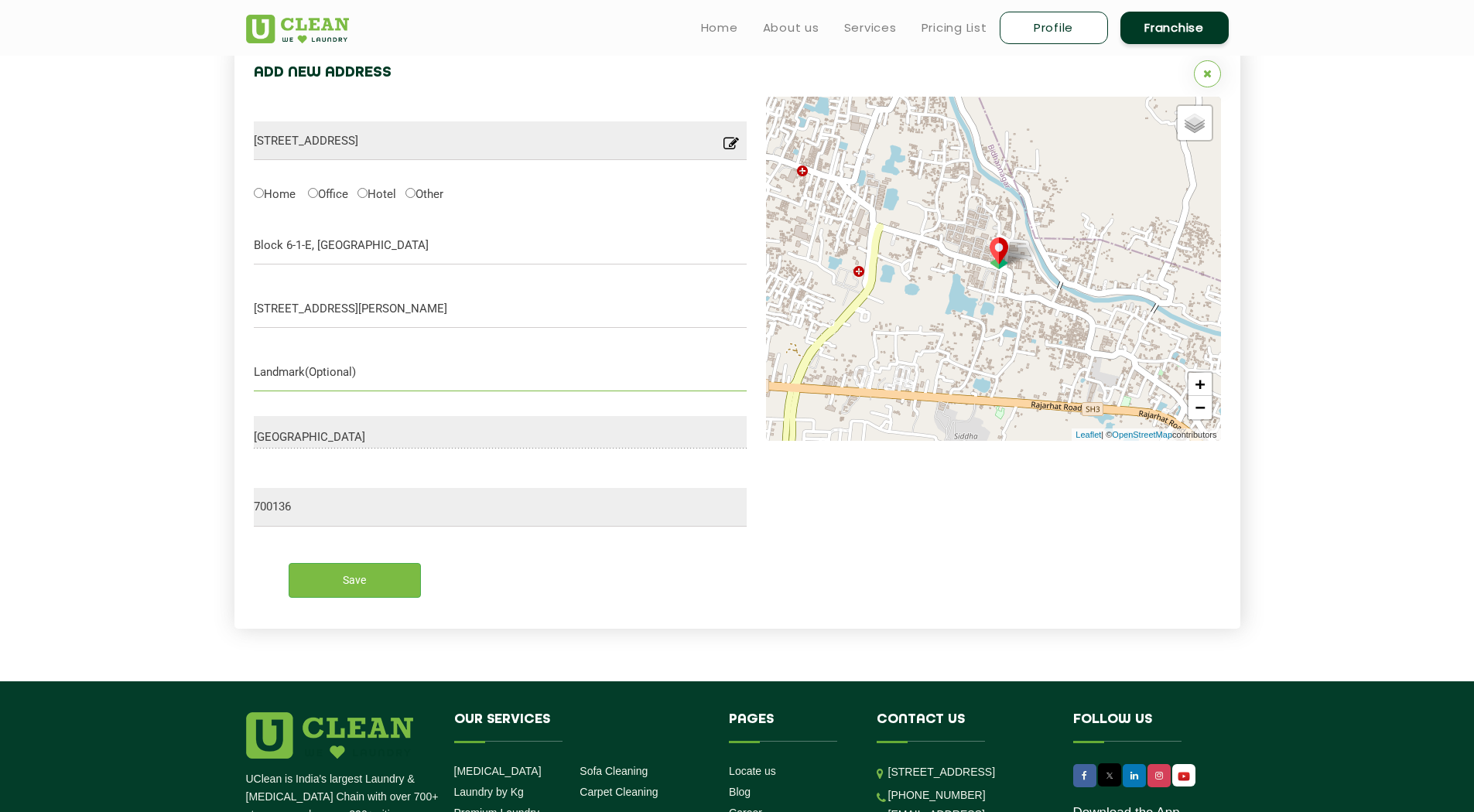
click at [332, 374] on input "text" at bounding box center [500, 372] width 494 height 39
click at [261, 370] on input "Bsise Dream Palazzo" at bounding box center [500, 372] width 494 height 39
type input "Beside Dream Palazzo"
click at [349, 589] on input "Save" at bounding box center [354, 580] width 132 height 35
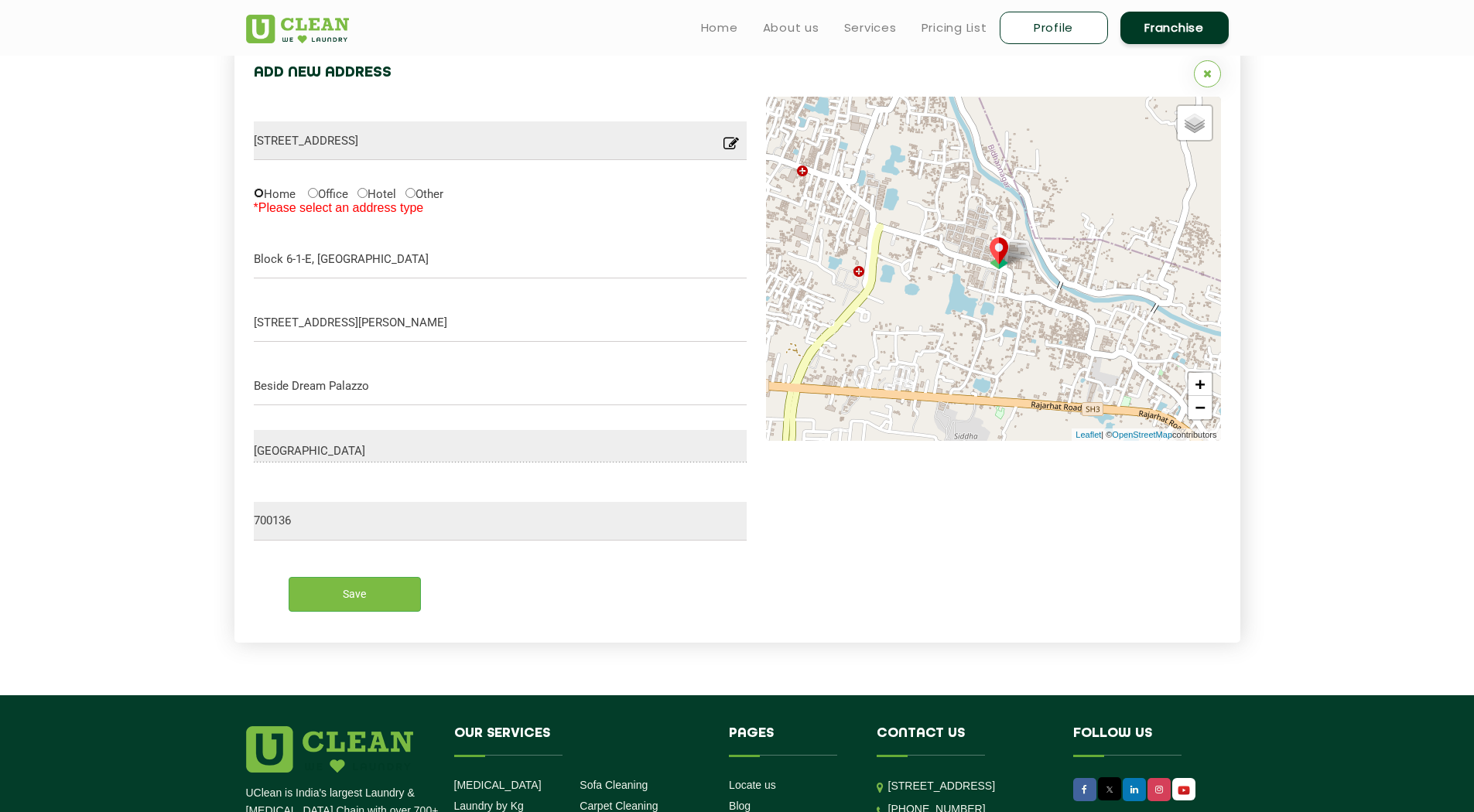
drag, startPoint x: 262, startPoint y: 195, endPoint x: 348, endPoint y: 368, distance: 193.2
click at [263, 195] on input "Home" at bounding box center [259, 193] width 10 height 10
radio input "true"
click at [372, 608] on input "Save" at bounding box center [354, 594] width 132 height 35
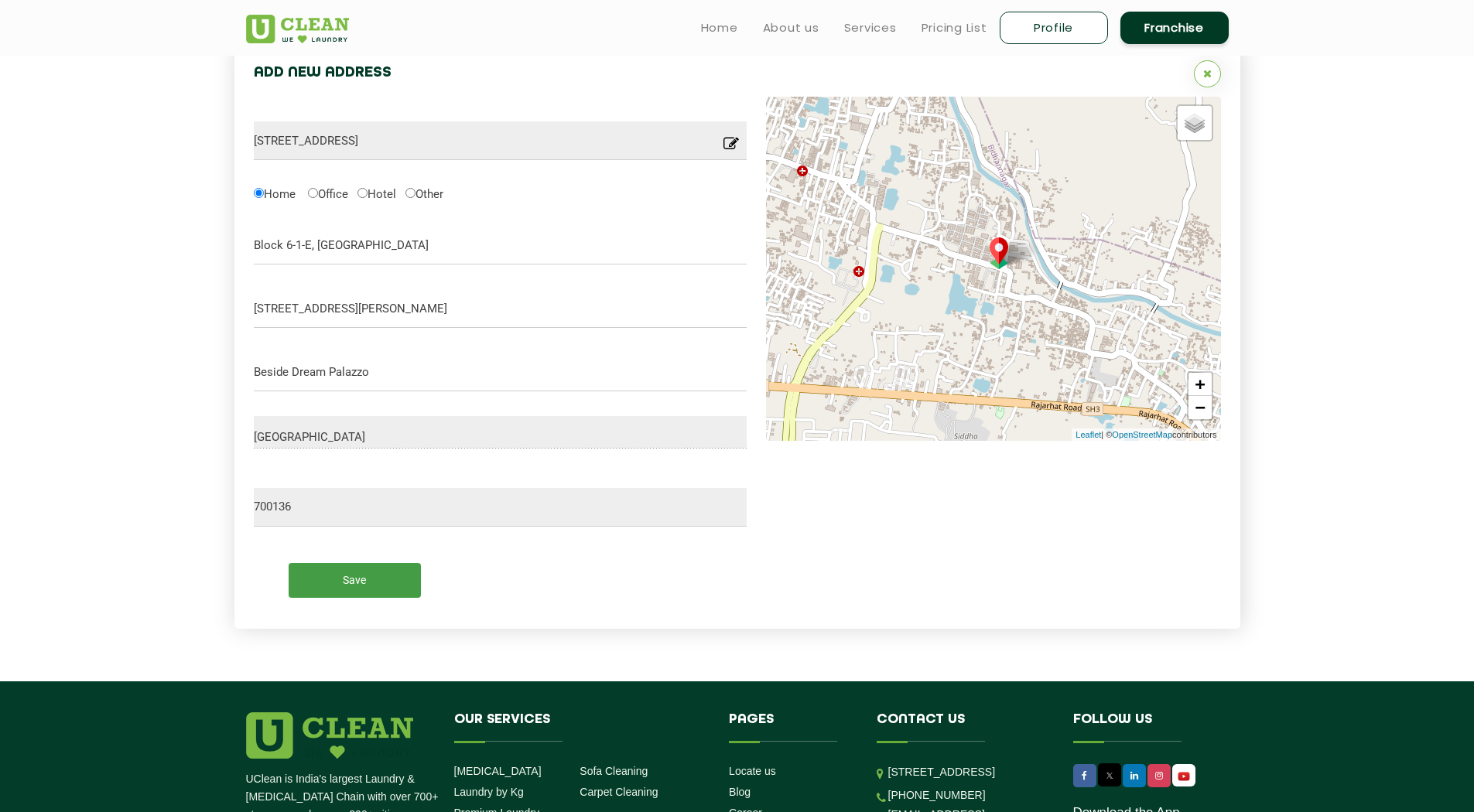
click at [367, 580] on input "Save" at bounding box center [354, 580] width 132 height 35
click at [378, 579] on input "Save" at bounding box center [354, 580] width 132 height 35
click at [339, 575] on input "Save" at bounding box center [354, 580] width 132 height 35
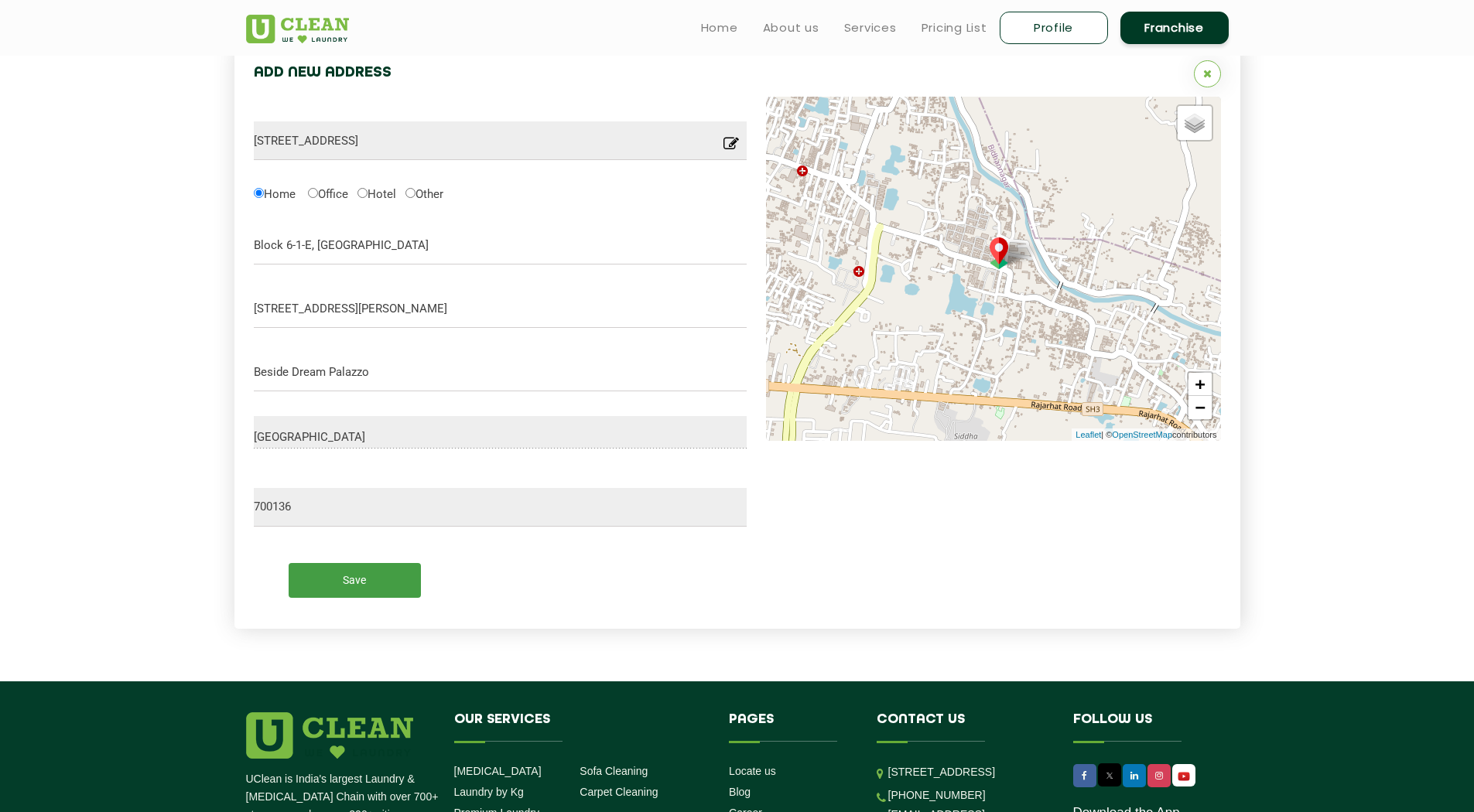
click at [355, 574] on input "Save" at bounding box center [354, 580] width 132 height 35
click at [357, 574] on input "Save" at bounding box center [354, 580] width 132 height 35
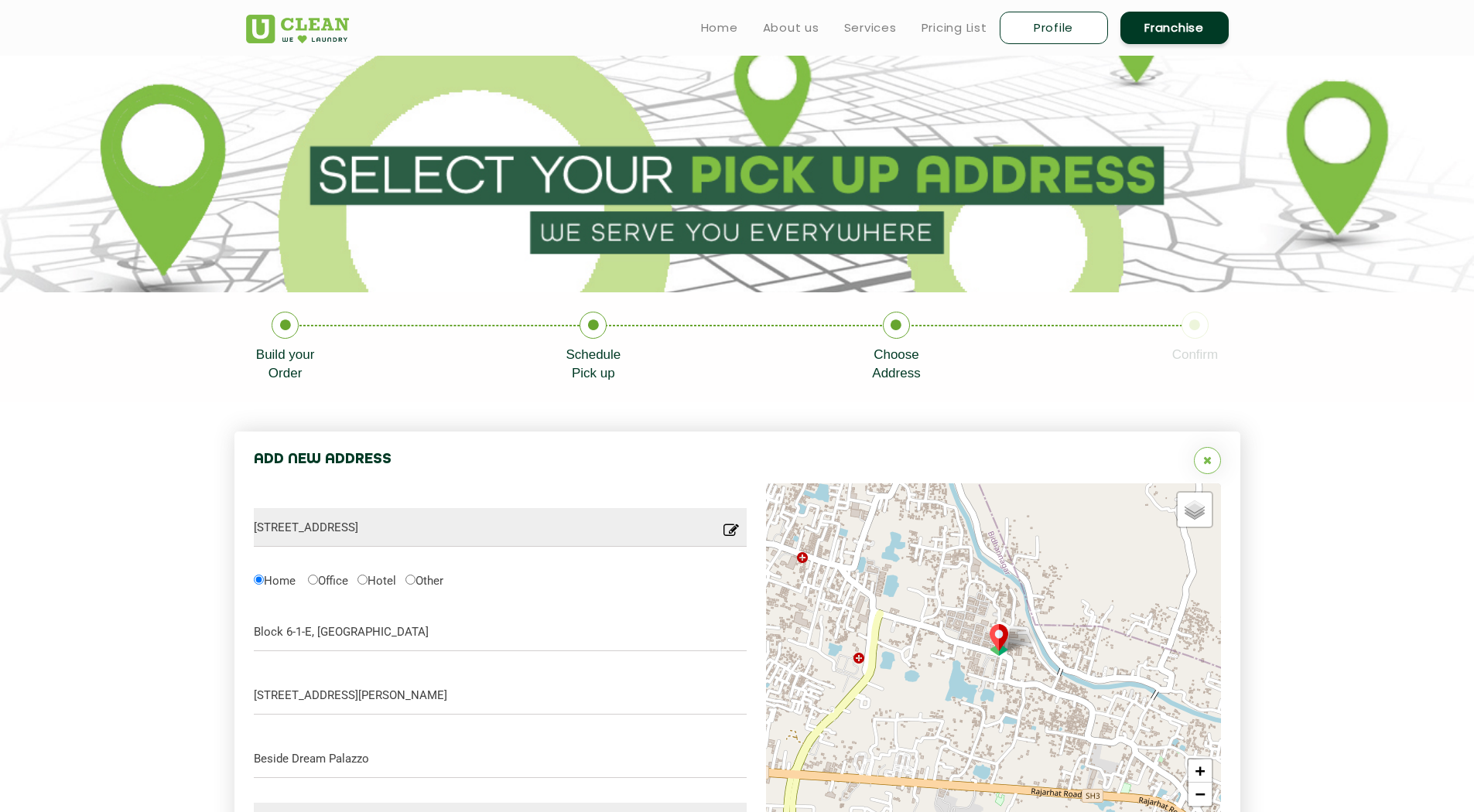
scroll to position [0, 0]
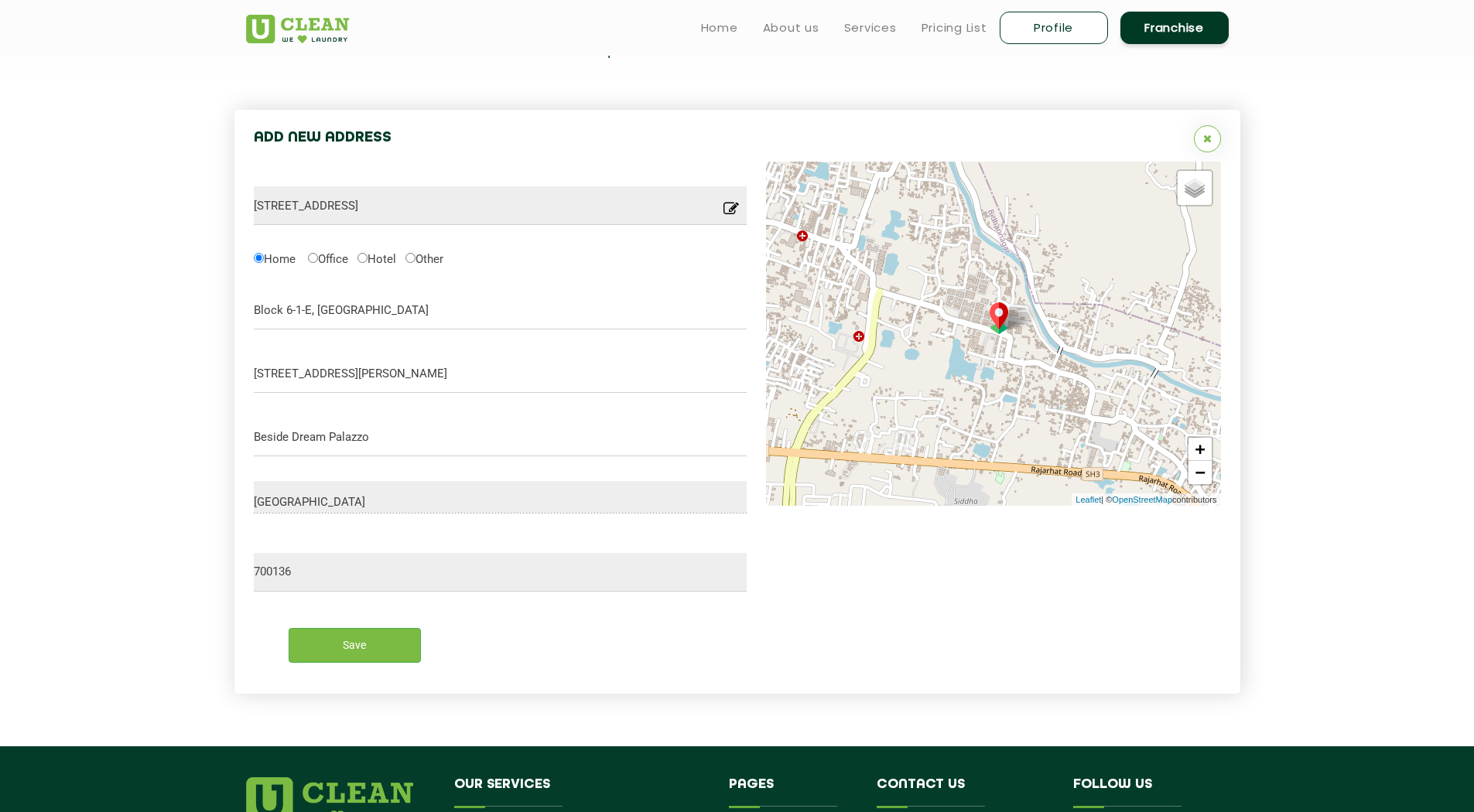
click at [1206, 137] on icon at bounding box center [1207, 138] width 8 height 11
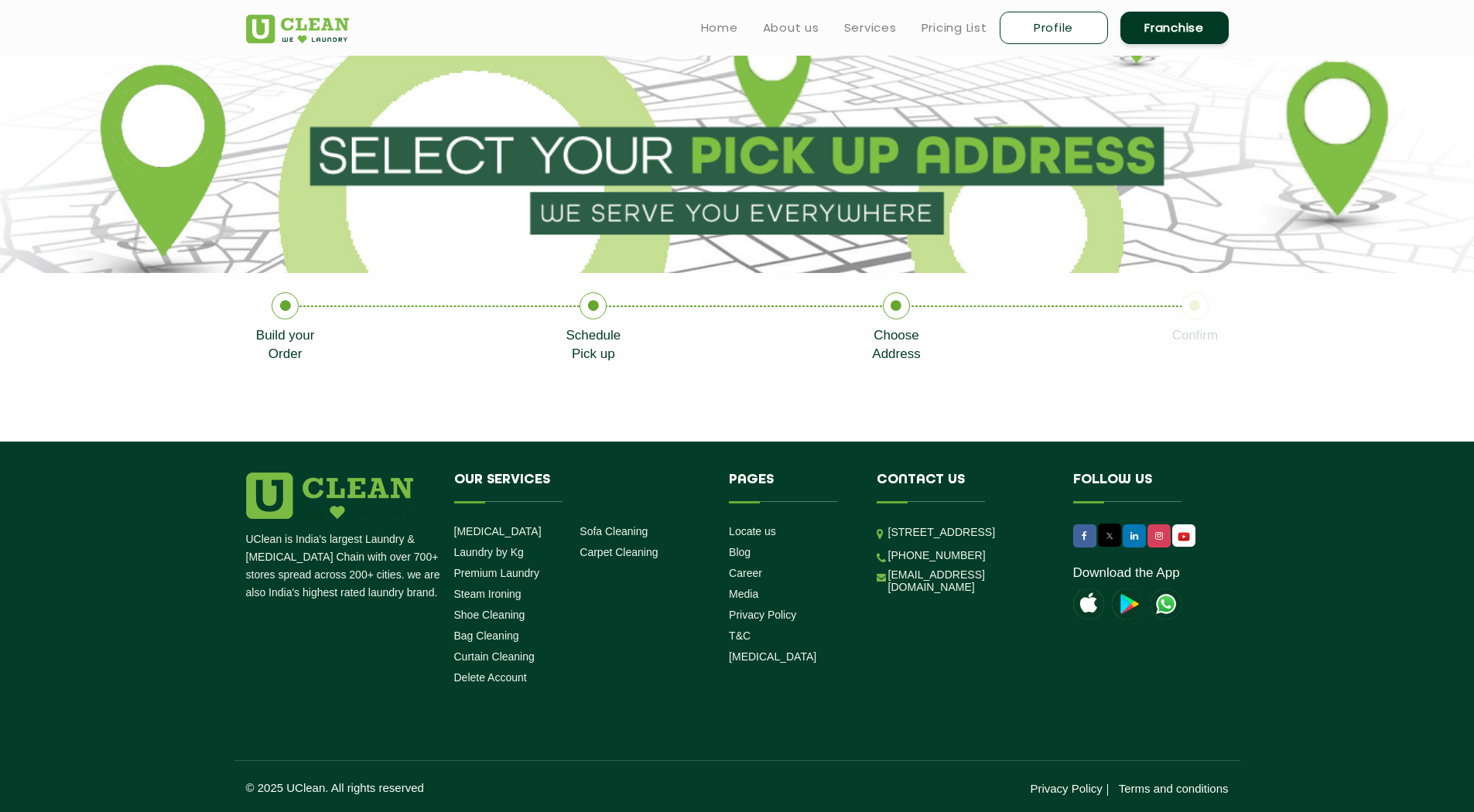
scroll to position [84, 0]
click at [895, 310] on icon at bounding box center [896, 306] width 27 height 27
click at [894, 309] on icon at bounding box center [896, 306] width 27 height 27
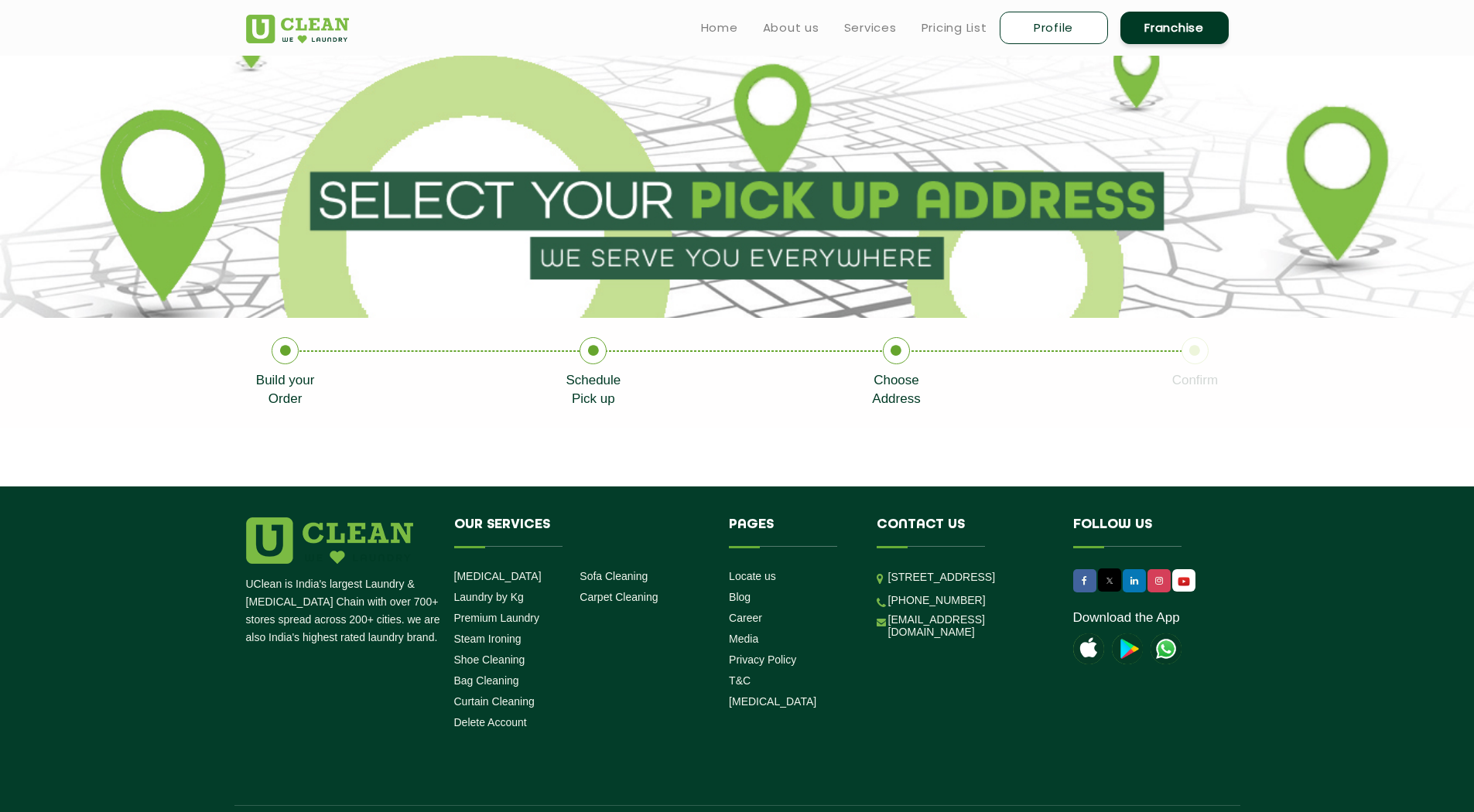
scroll to position [0, 0]
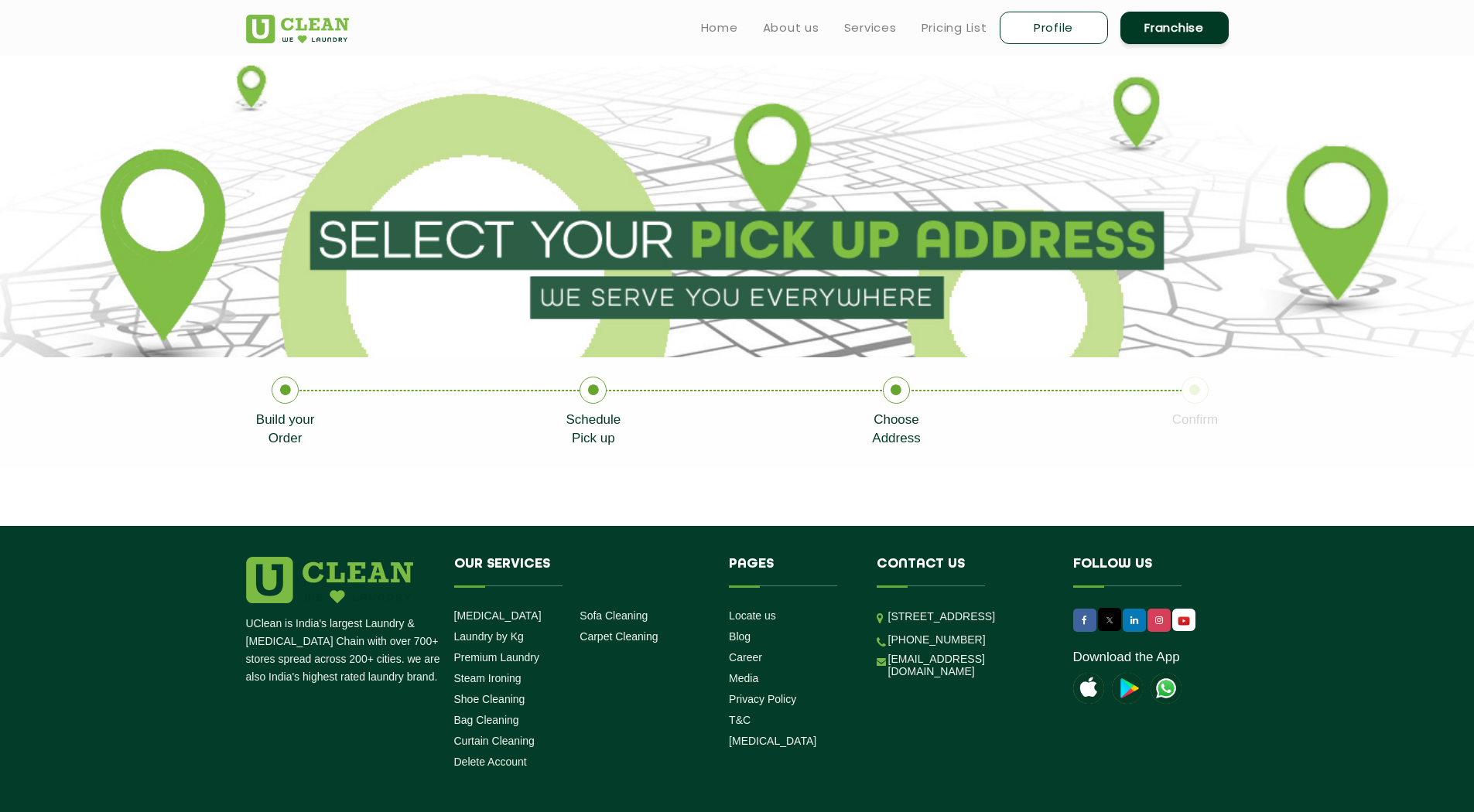
click at [932, 433] on li "Choose Address" at bounding box center [1021, 412] width 299 height 71
click at [932, 433] on li "Choose Address" at bounding box center [1021, 412] width 299 height 71
click at [617, 411] on p "Schedule Pick up" at bounding box center [593, 429] width 55 height 37
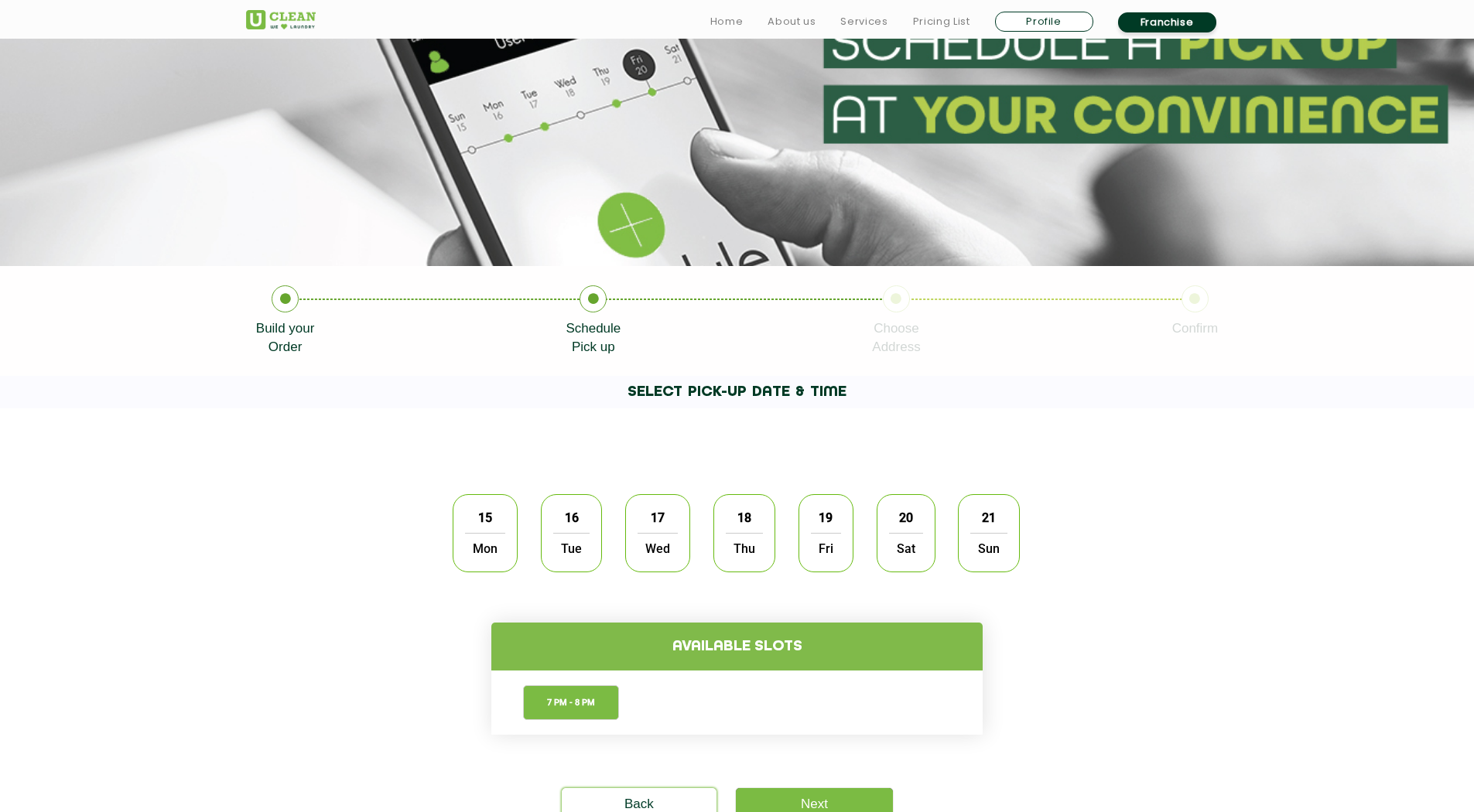
scroll to position [309, 0]
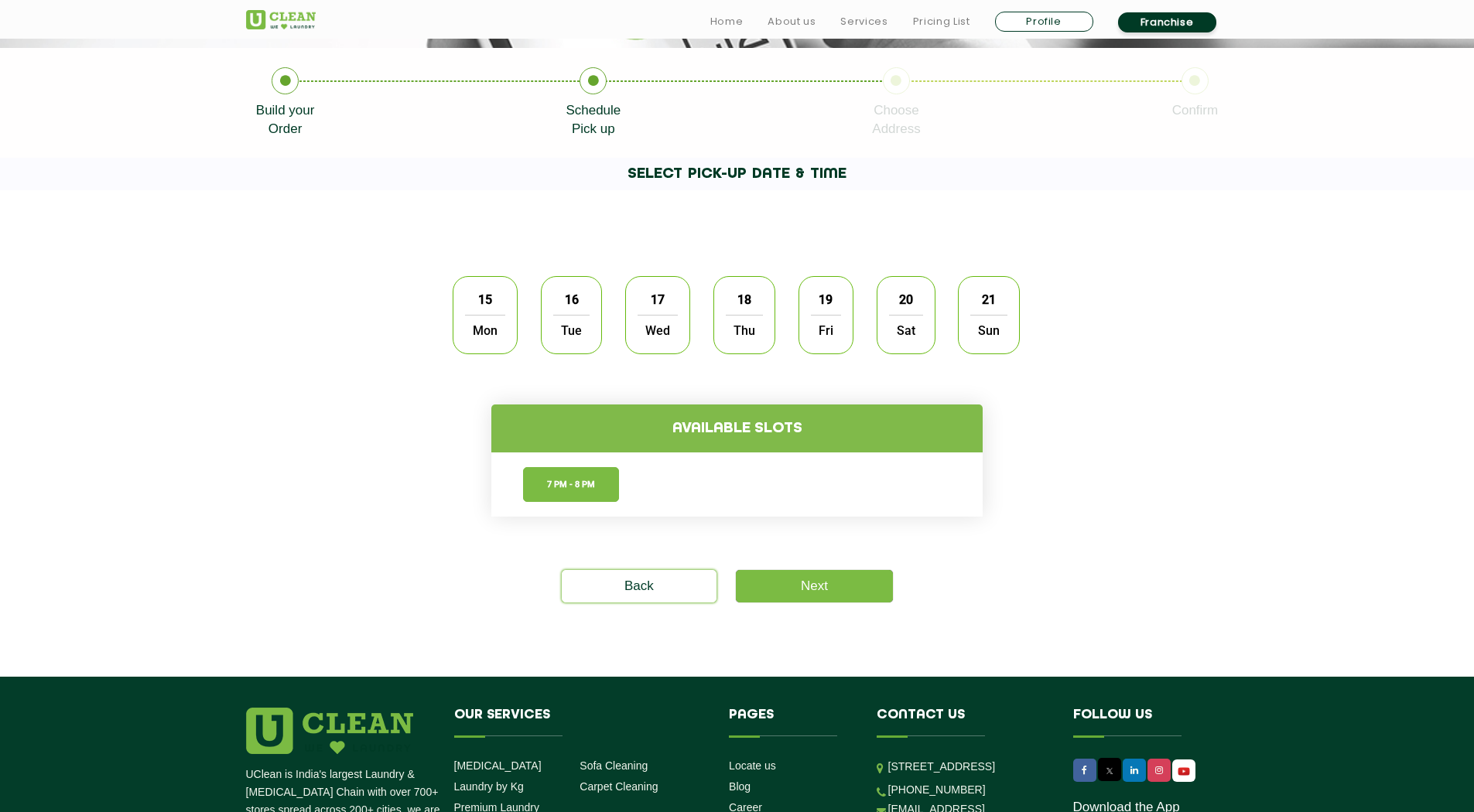
click at [558, 481] on li "7 PM - 8 PM" at bounding box center [570, 485] width 96 height 35
click at [800, 578] on link "Next" at bounding box center [814, 586] width 157 height 32
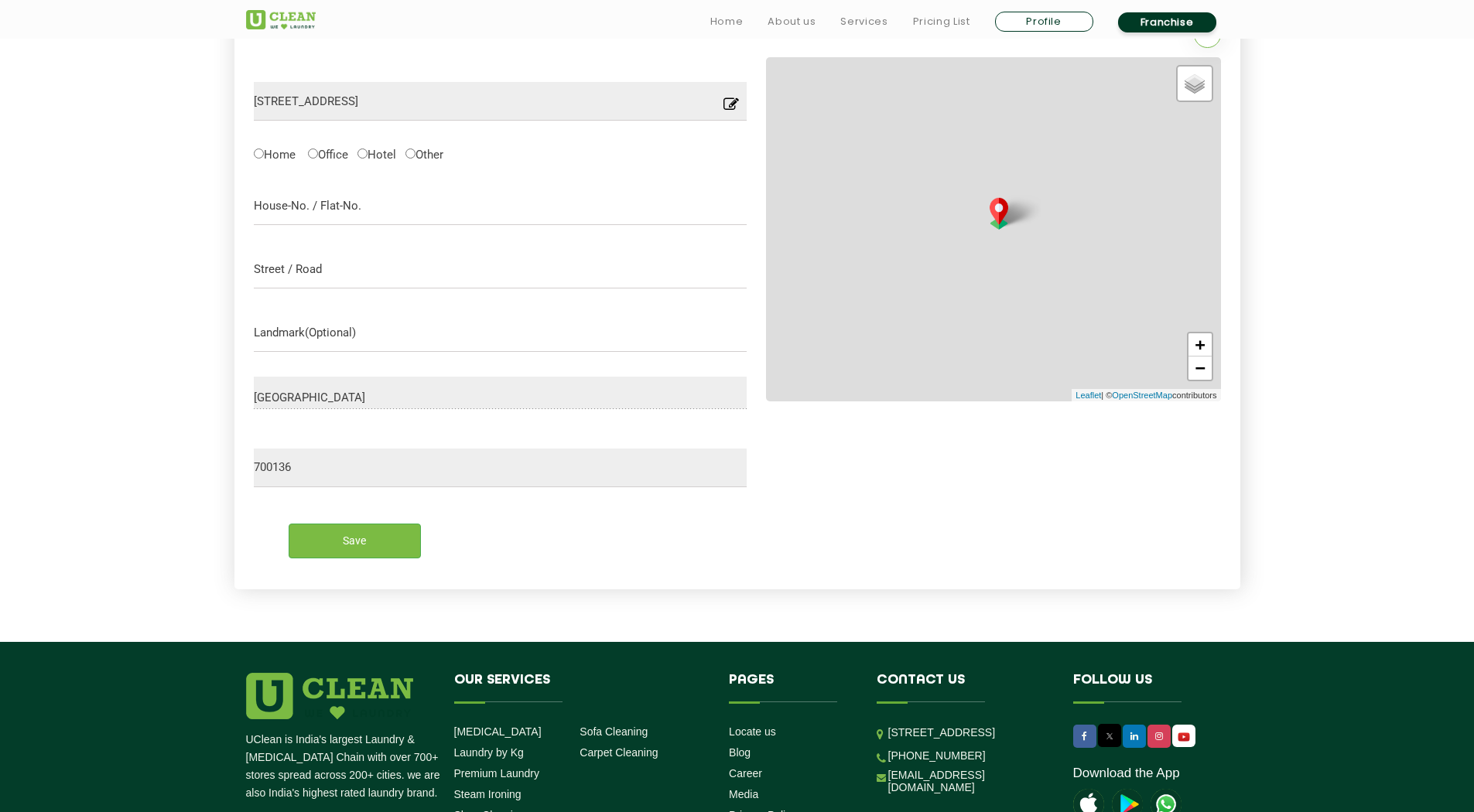
scroll to position [496, 0]
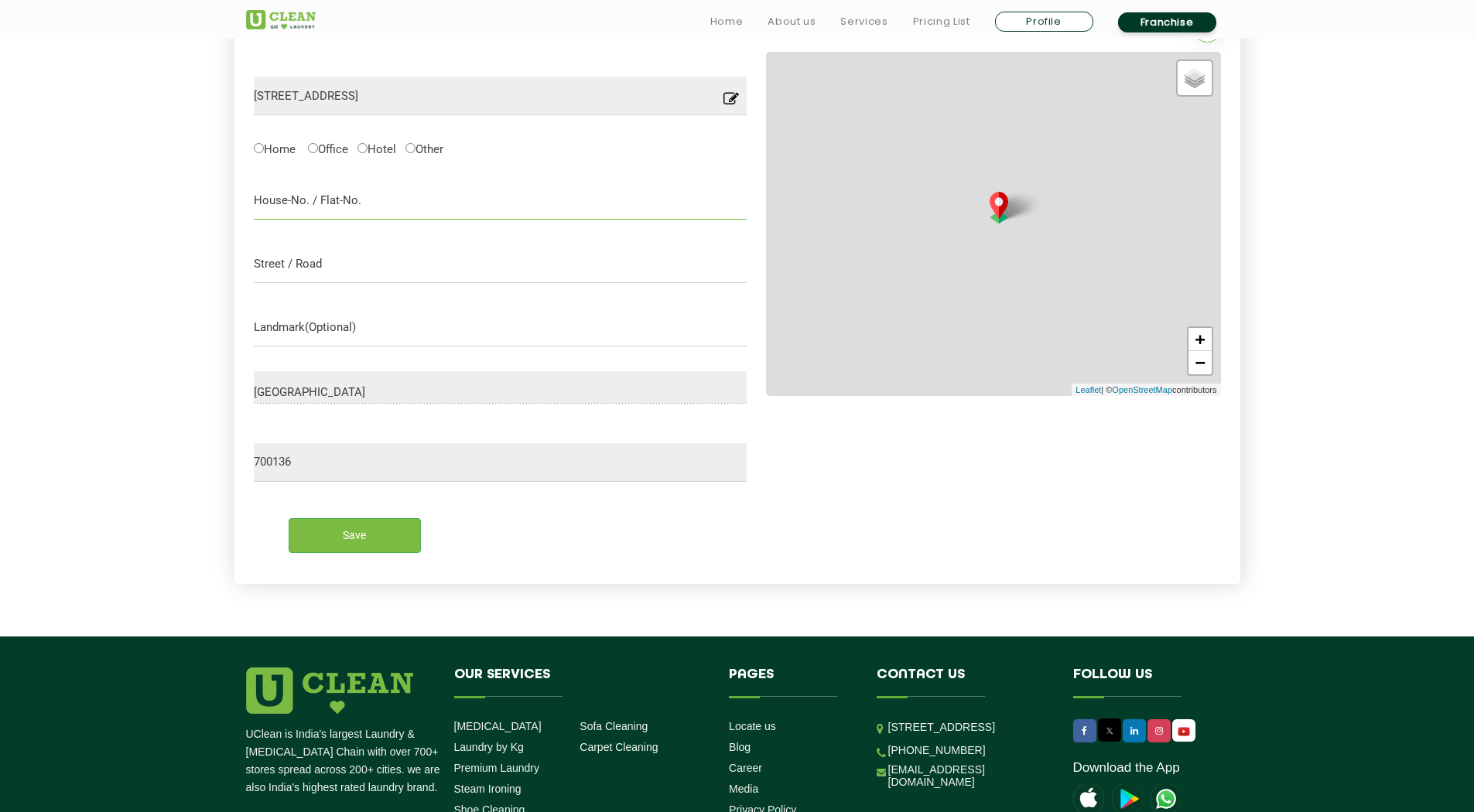
click at [366, 189] on input "text" at bounding box center [500, 200] width 494 height 39
click at [1002, 211] on img at bounding box center [999, 209] width 30 height 31
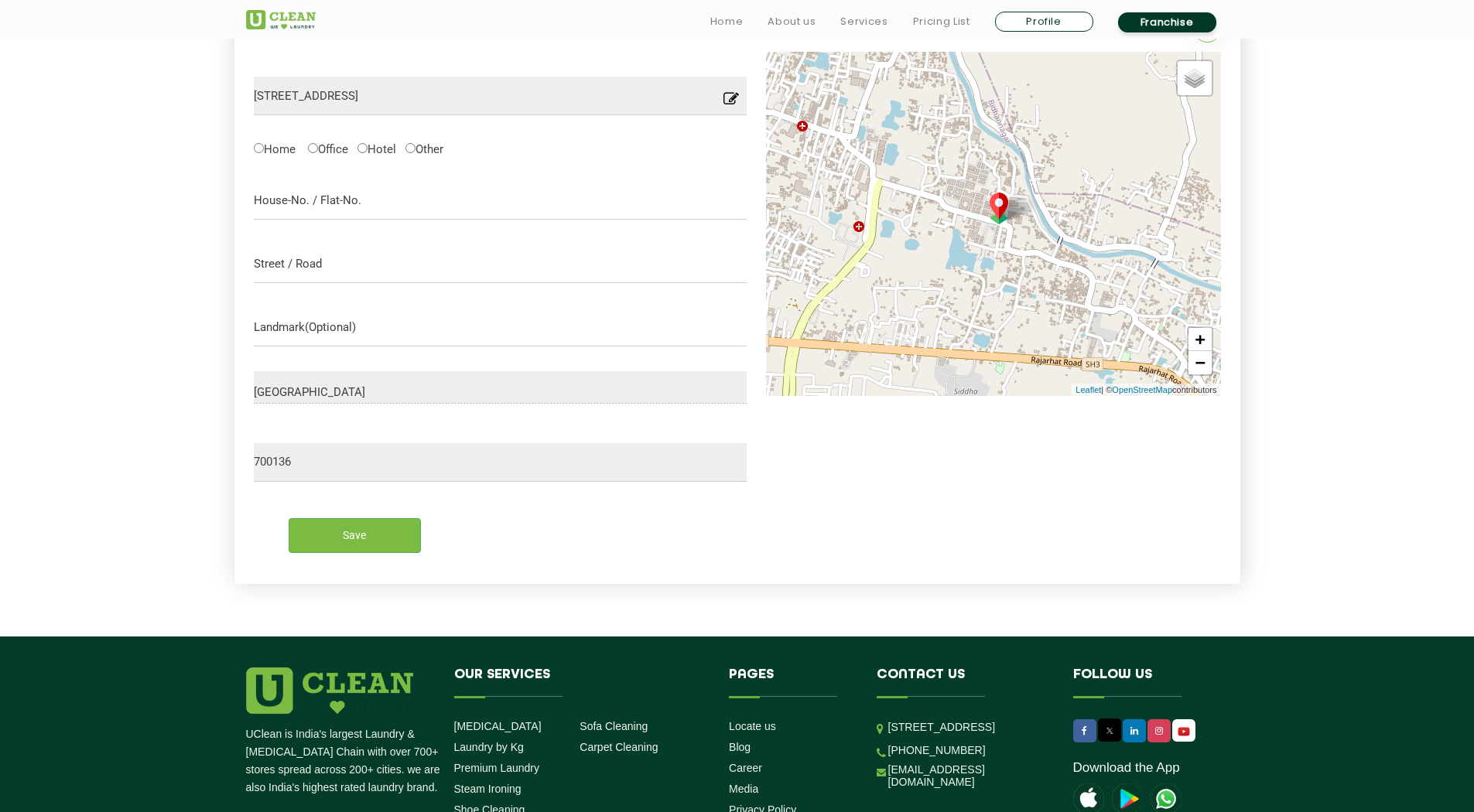
click at [998, 223] on img at bounding box center [999, 209] width 30 height 31
drag, startPoint x: 998, startPoint y: 223, endPoint x: 985, endPoint y: 223, distance: 13.0
click at [997, 223] on img at bounding box center [999, 209] width 30 height 31
click at [270, 152] on label "Home" at bounding box center [275, 148] width 42 height 16
click at [264, 152] on input "Home" at bounding box center [259, 148] width 10 height 10
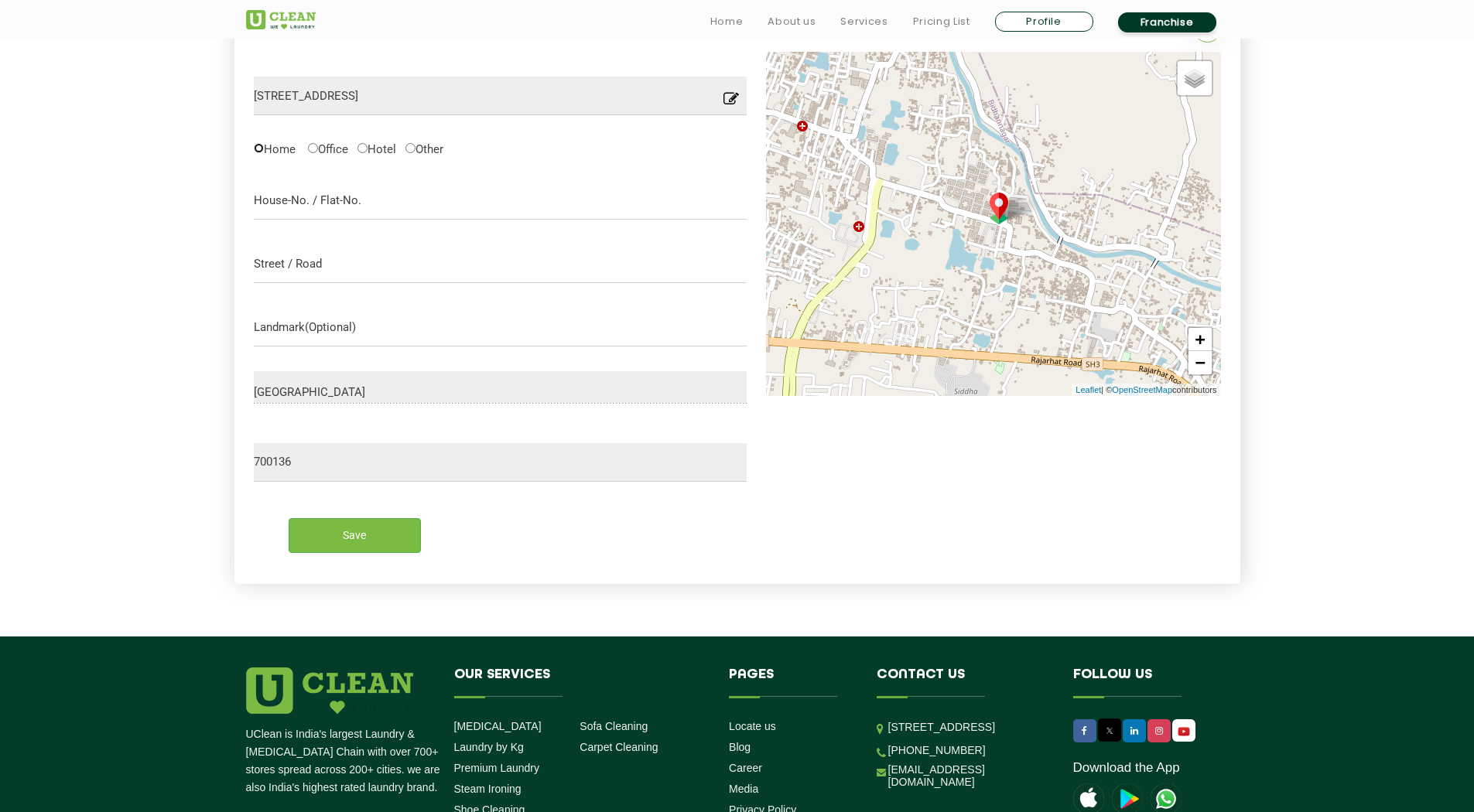
radio input "true"
click at [295, 194] on input "text" at bounding box center [500, 200] width 494 height 39
click at [348, 206] on input "text" at bounding box center [500, 200] width 494 height 39
paste input "Manor Aashiyana Apartments"
type input "Manor Aashiyana Apartments"
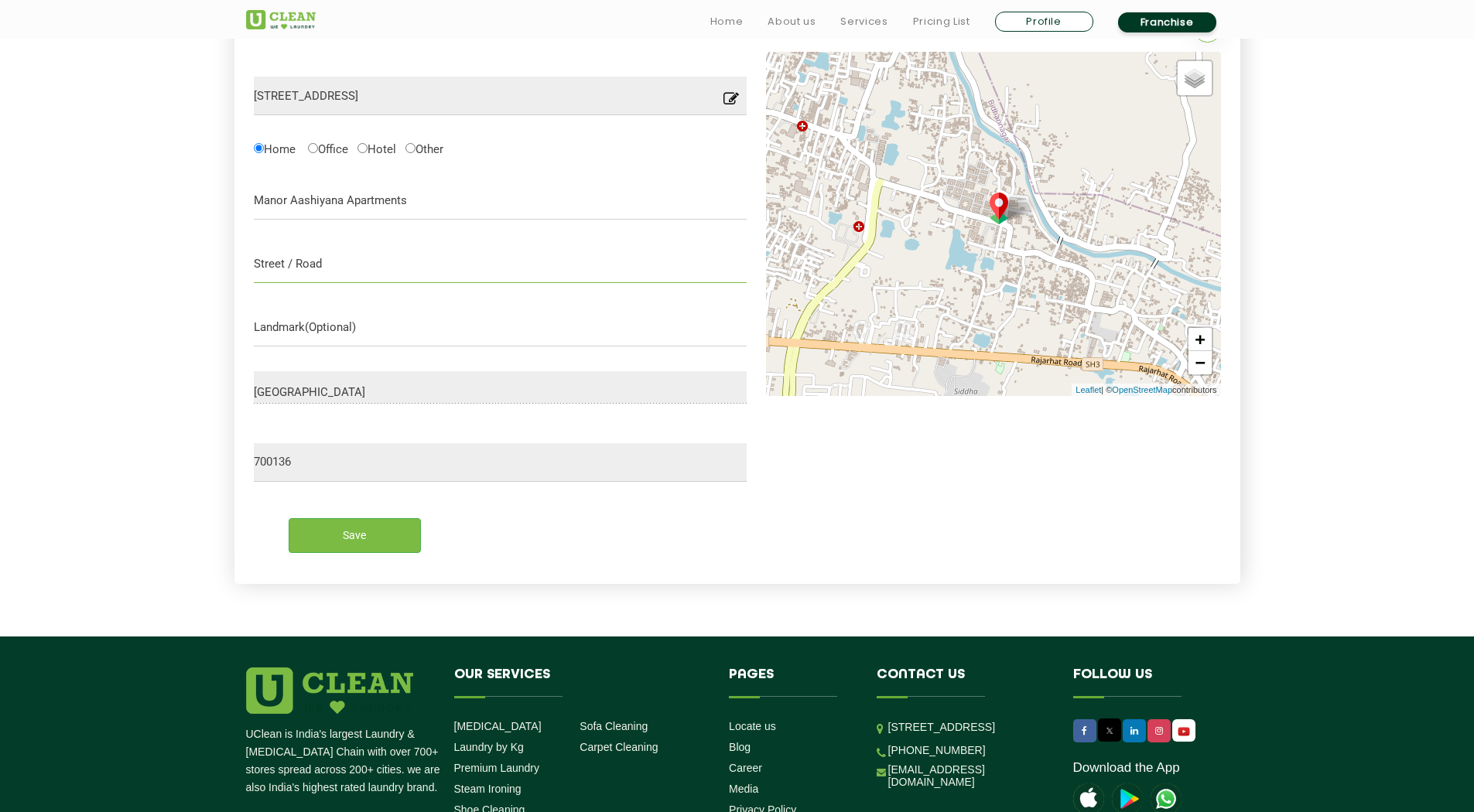
click at [374, 266] on input "text" at bounding box center [500, 264] width 494 height 39
paste input "SRCM Rd, Rajarhat, SRCM Rd, Narayanpur, Gopalpur I, Kolkata, West Bengal 700136"
type input "SRCM Rd, Rajarhat, SRCM Rd, Narayanpur, Gopalpur I, Kolkata, West Bengal 700136"
click at [312, 325] on input "text" at bounding box center [500, 326] width 494 height 39
paste input "SRCM Rd, Rajarhat, SRCM Rd, Narayanpur, Gopalpur I, Kolkata, West Bengal 700136"
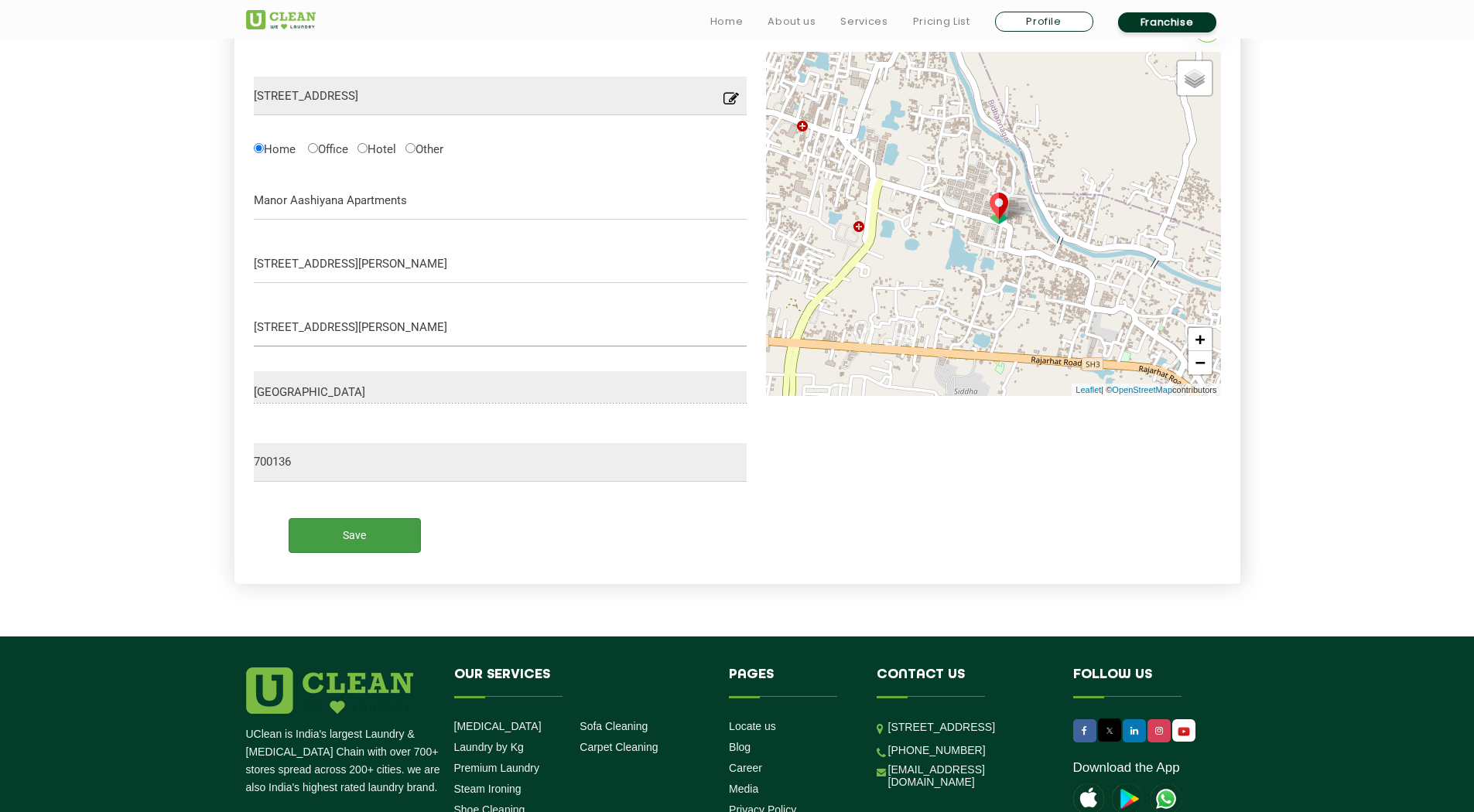
type input "SRCM Rd, Rajarhat, SRCM Rd, Narayanpur, Gopalpur I, Kolkata, West Bengal 700136"
click at [331, 528] on input "Save" at bounding box center [354, 536] width 132 height 35
click at [354, 557] on div "Save" at bounding box center [500, 529] width 517 height 71
click at [364, 548] on input "Save" at bounding box center [354, 536] width 132 height 35
click at [364, 547] on input "Save" at bounding box center [354, 536] width 132 height 35
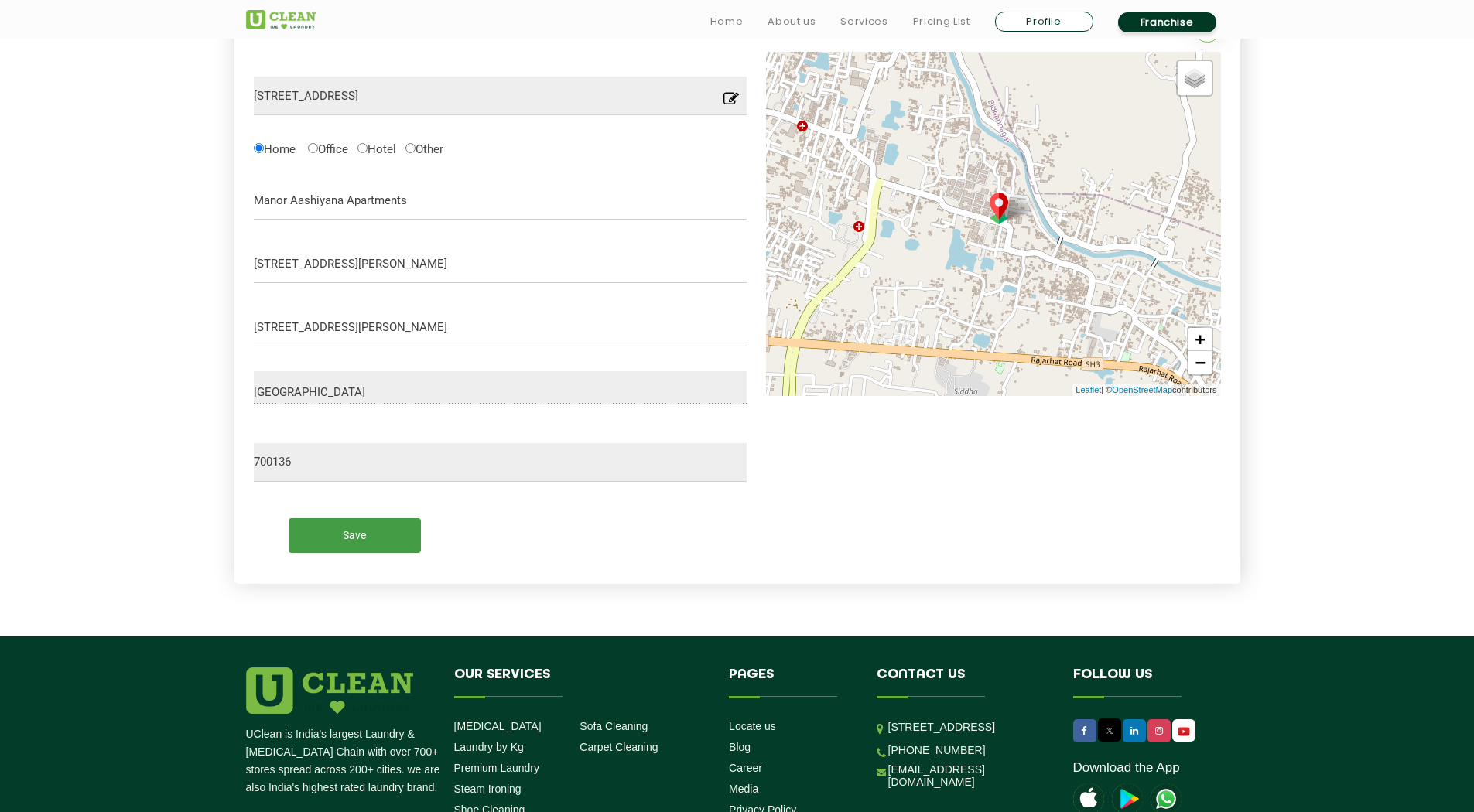
click at [354, 532] on input "Save" at bounding box center [354, 536] width 132 height 35
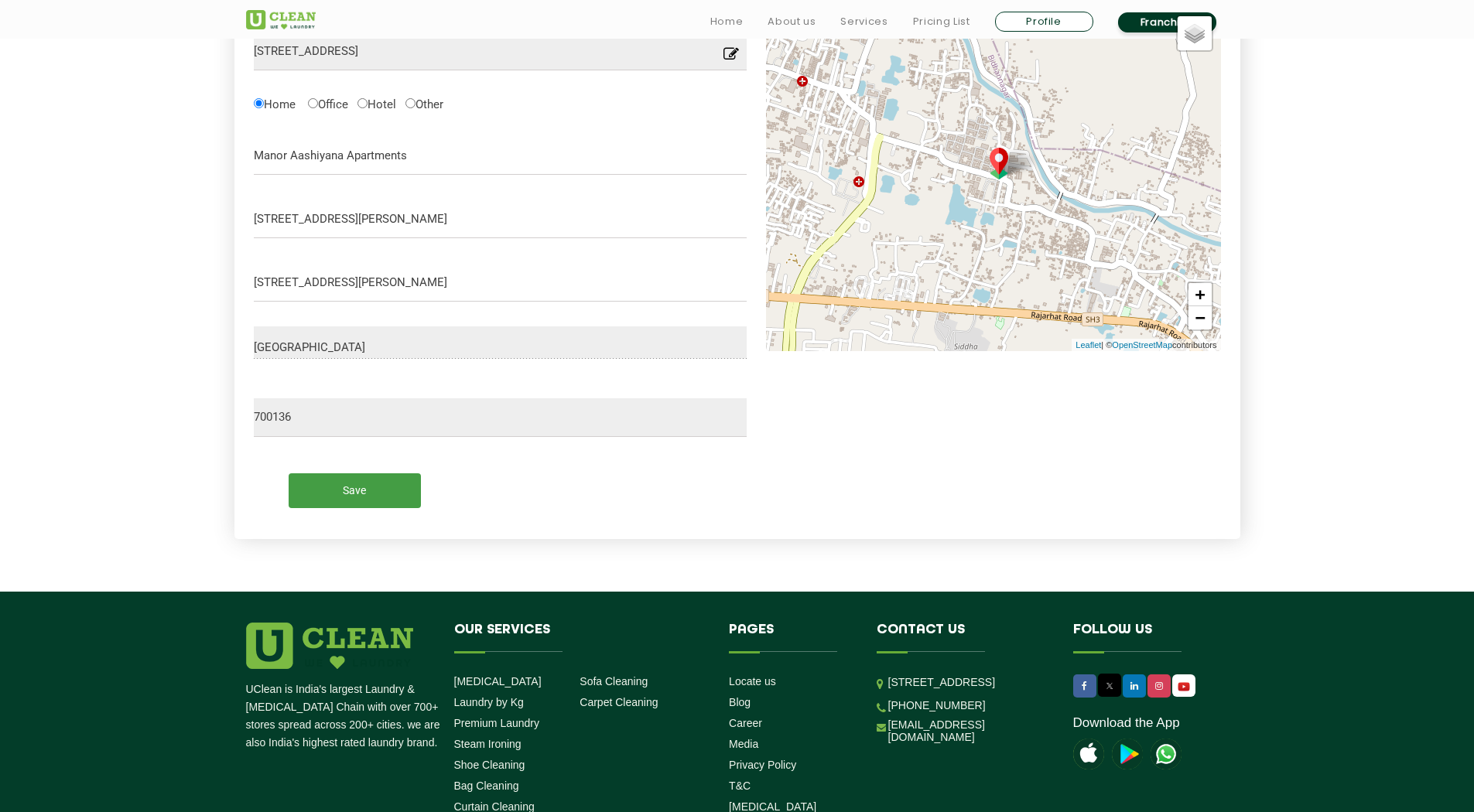
scroll to position [464, 0]
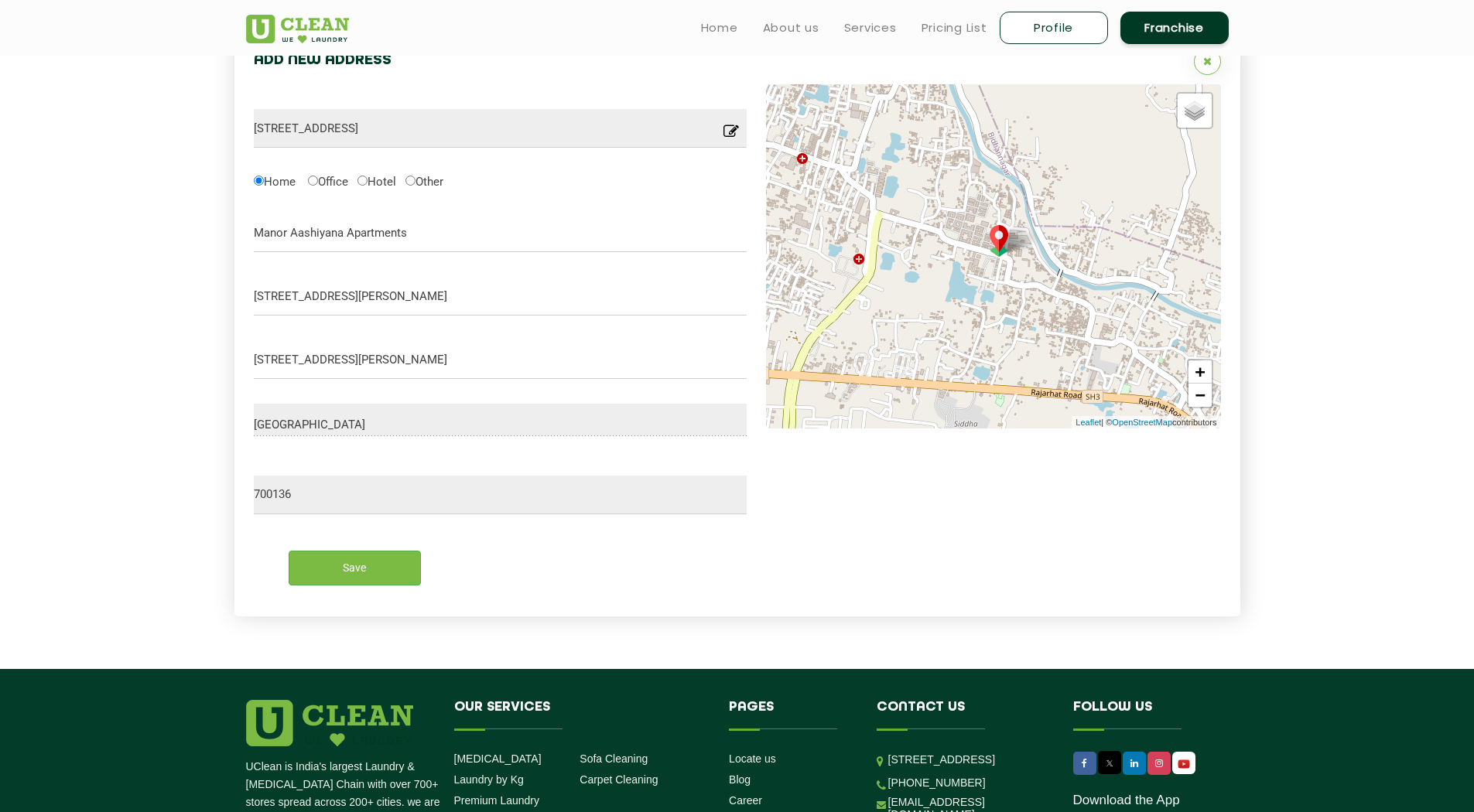
click at [331, 548] on div "Save" at bounding box center [500, 561] width 517 height 71
click at [355, 576] on input "Save" at bounding box center [354, 568] width 132 height 35
click at [314, 182] on input "Office" at bounding box center [312, 181] width 10 height 10
radio input "true"
click at [373, 180] on label "Hotel" at bounding box center [377, 181] width 39 height 16
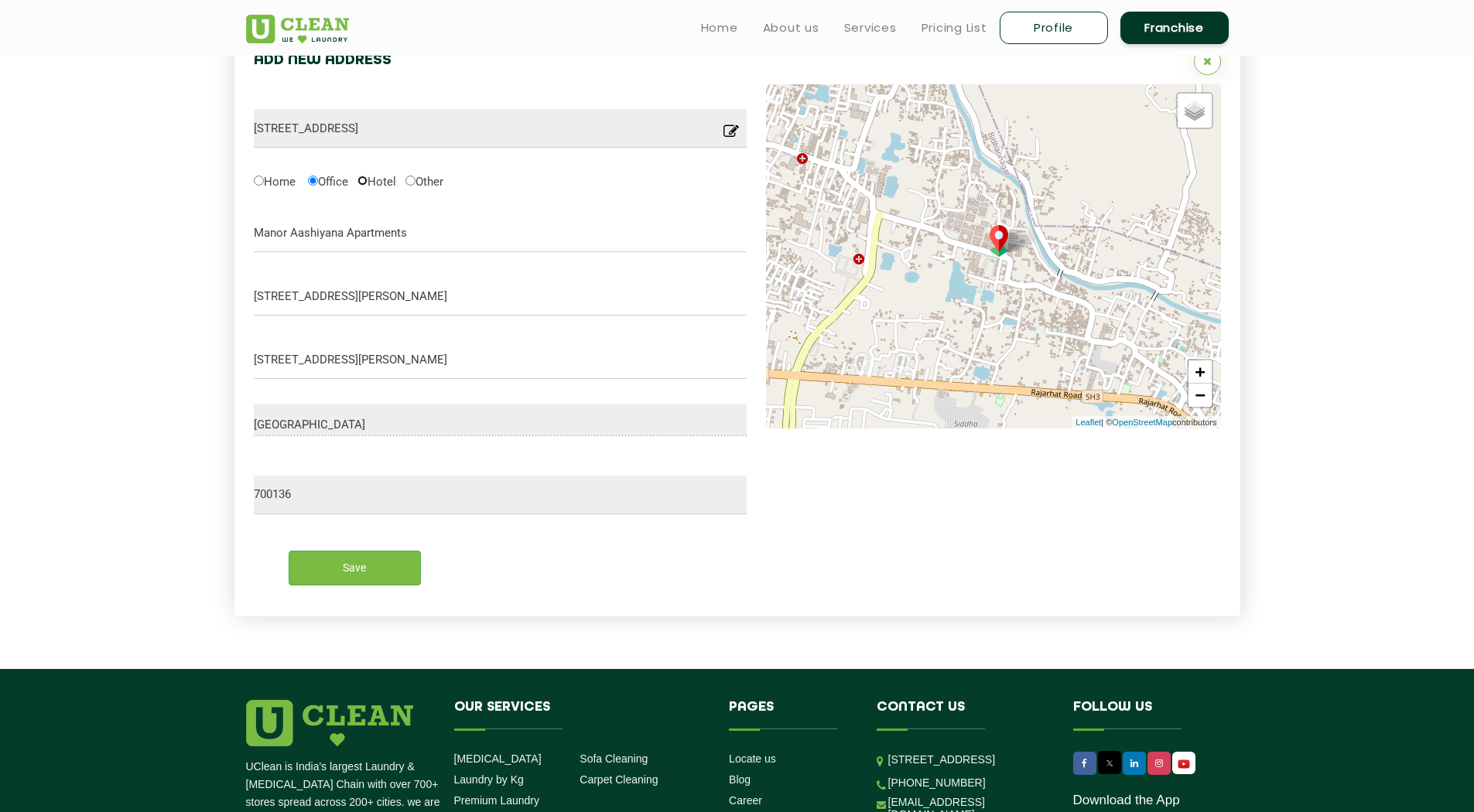
click at [368, 180] on input "Hotel" at bounding box center [363, 181] width 10 height 10
radio input "true"
click at [435, 180] on label "Other" at bounding box center [425, 181] width 38 height 16
click at [415, 180] on input "Other" at bounding box center [411, 181] width 10 height 10
radio input "true"
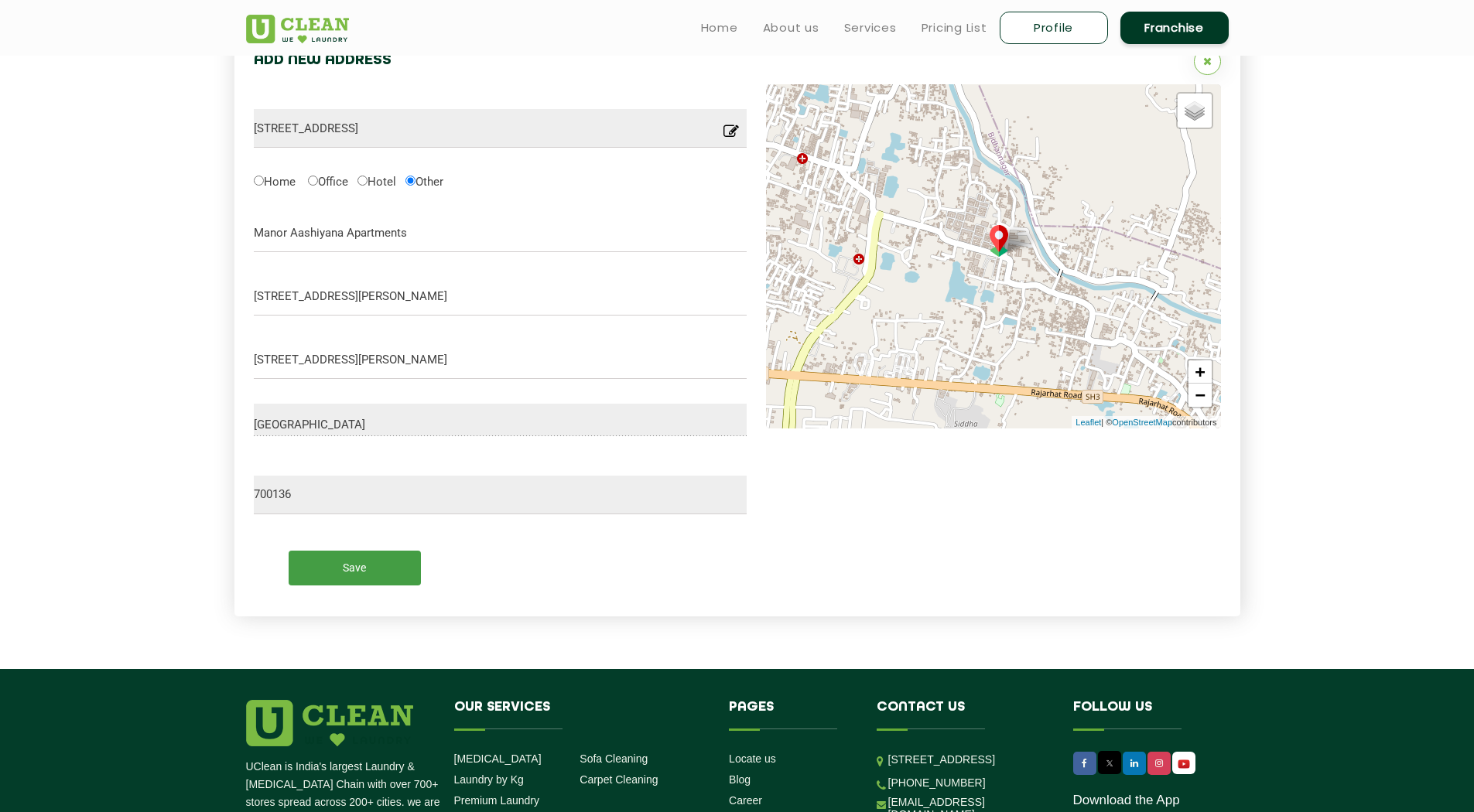
click at [366, 571] on input "Save" at bounding box center [354, 568] width 132 height 35
click at [371, 568] on input "Save" at bounding box center [354, 568] width 132 height 35
click at [723, 130] on icon at bounding box center [730, 135] width 16 height 24
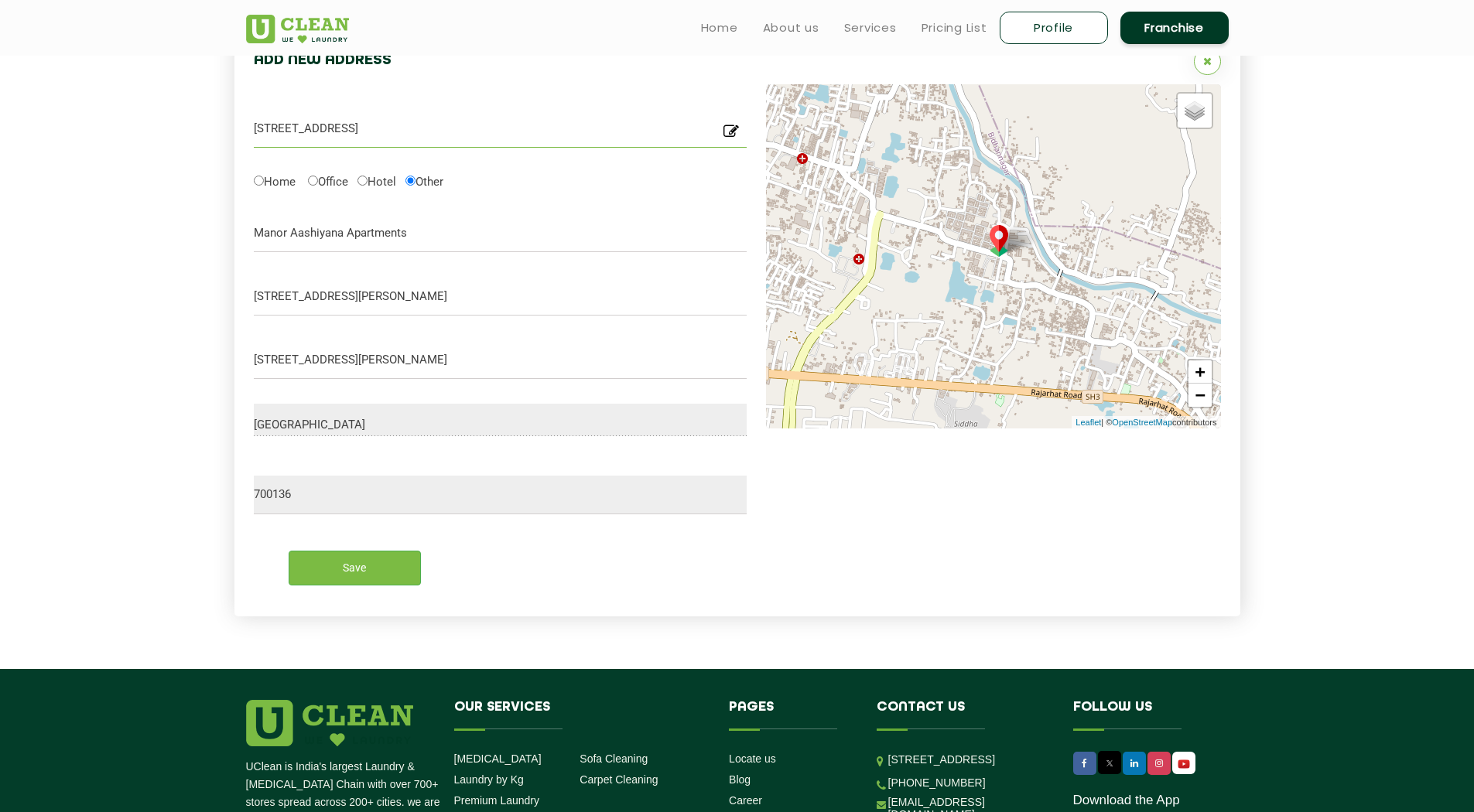
scroll to position [0, 3]
type input "SRCM Rd, SRCM Rd, Narendranagar, Narayanpur, Gopalpur I, Kolkata, West Bengal 7…"
type input "Save"
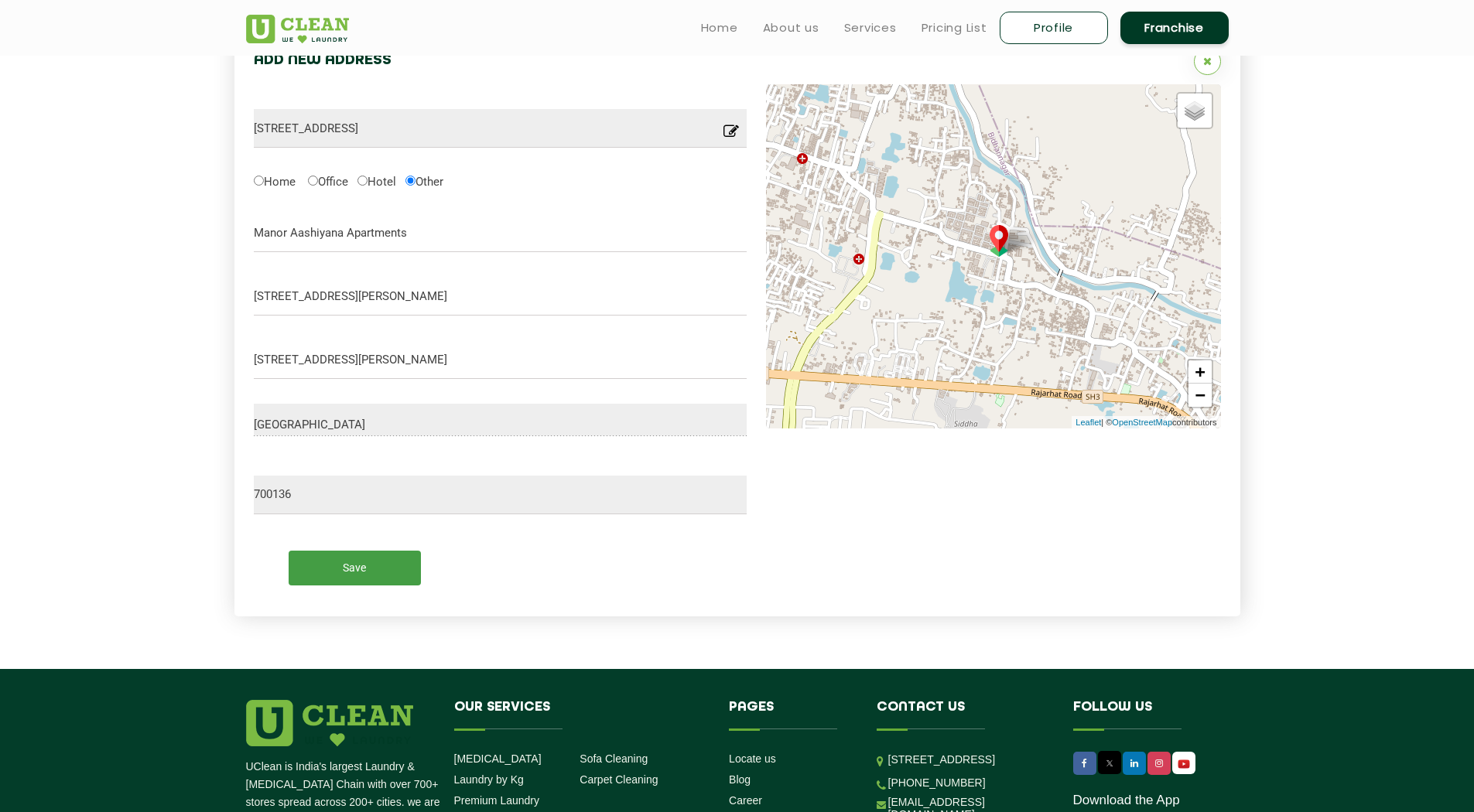
click at [368, 556] on input "Save" at bounding box center [354, 568] width 132 height 35
click at [358, 559] on input "Save" at bounding box center [354, 568] width 132 height 35
click at [258, 179] on input "Home" at bounding box center [259, 181] width 10 height 10
radio input "true"
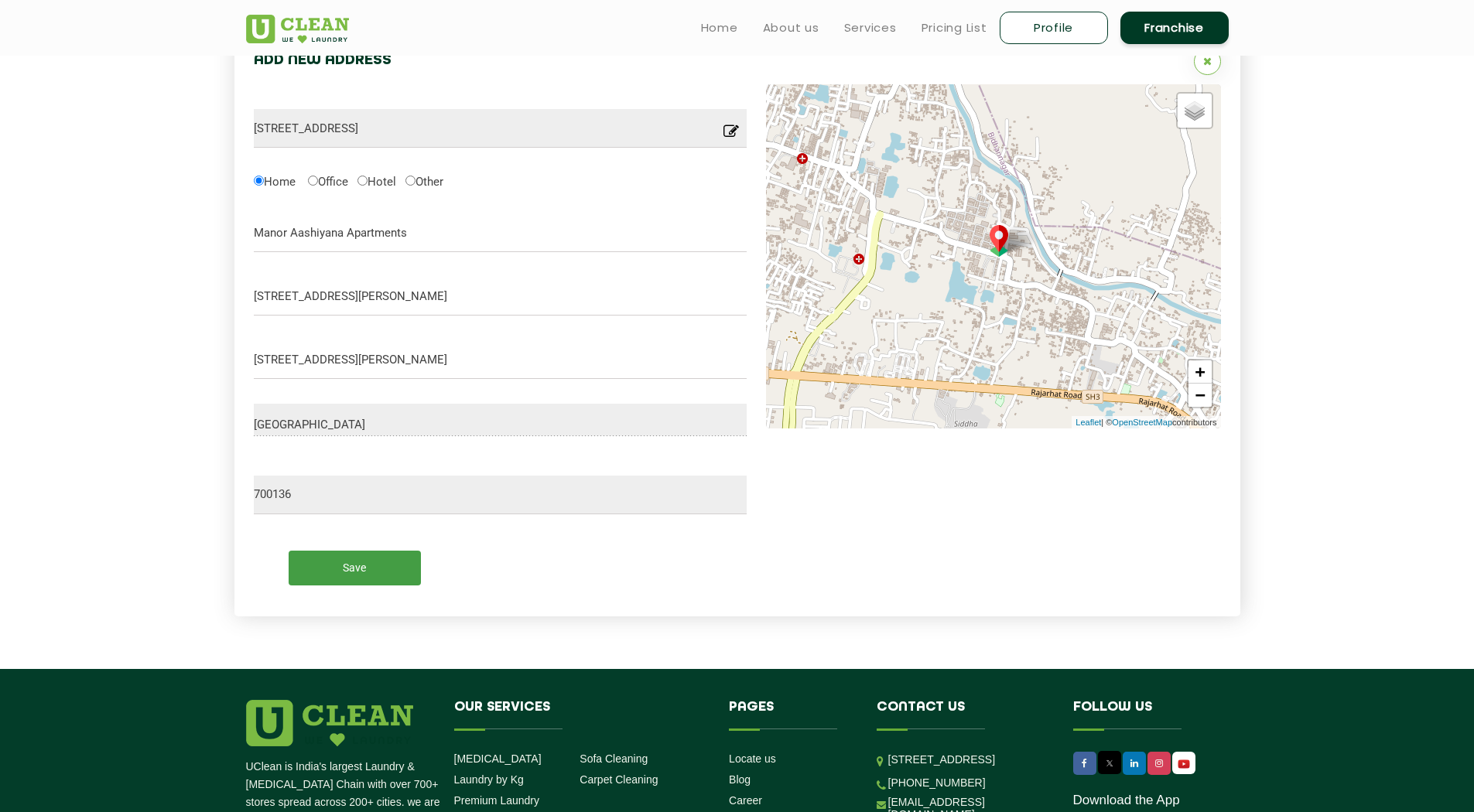
click at [344, 576] on input "Save" at bounding box center [354, 568] width 132 height 35
click at [343, 575] on input "Save" at bounding box center [354, 568] width 132 height 35
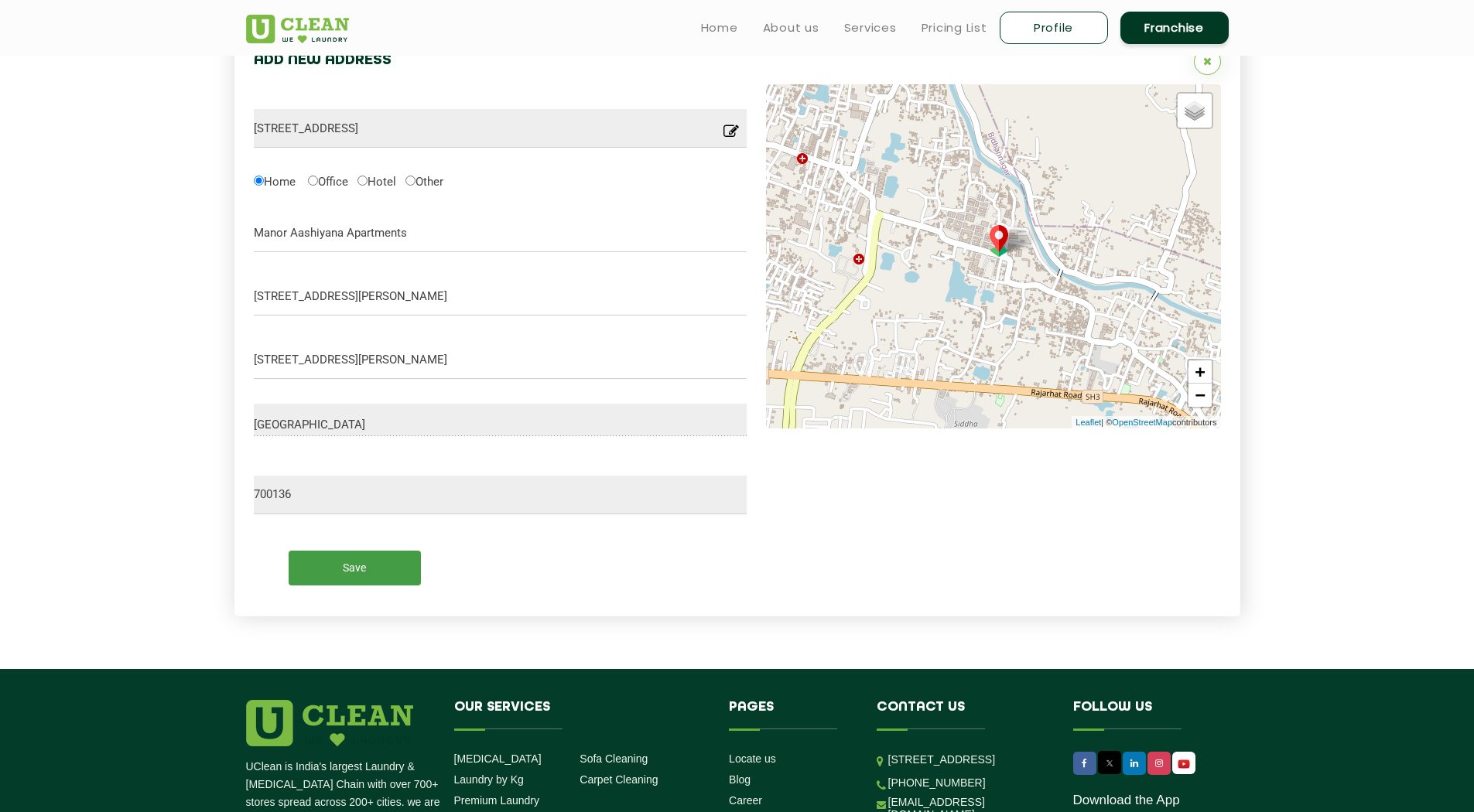
click at [343, 575] on input "Save" at bounding box center [354, 568] width 132 height 35
click at [343, 575] on input "Save" at bounding box center [354, 568] width 132 height 35
click at [344, 574] on input "Save" at bounding box center [354, 568] width 132 height 35
click at [344, 573] on input "Save" at bounding box center [354, 568] width 132 height 35
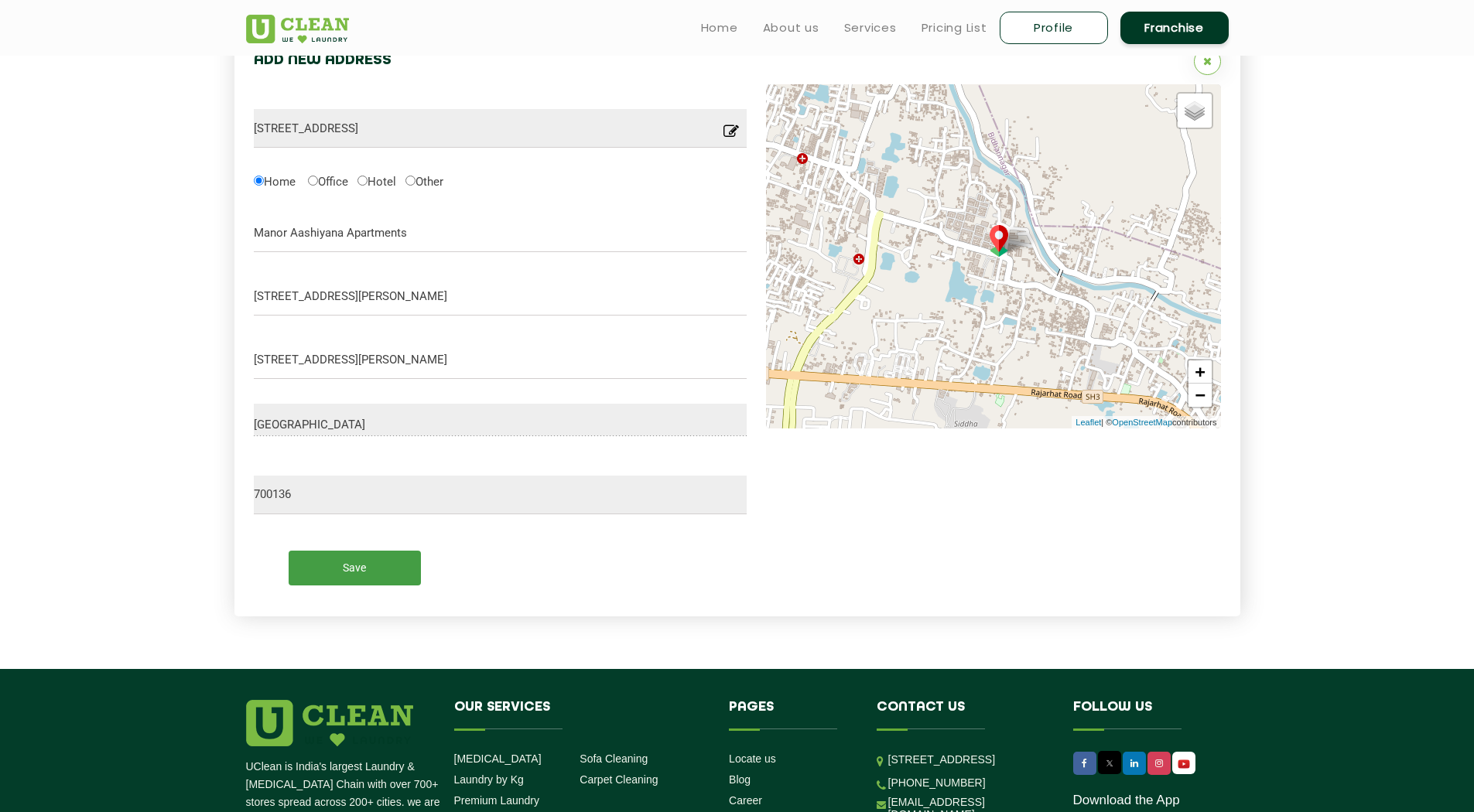
click at [345, 573] on input "Save" at bounding box center [354, 568] width 132 height 35
click at [349, 570] on input "Save" at bounding box center [354, 568] width 132 height 35
click at [350, 570] on input "Save" at bounding box center [354, 568] width 132 height 35
click at [352, 567] on input "Save" at bounding box center [354, 568] width 132 height 35
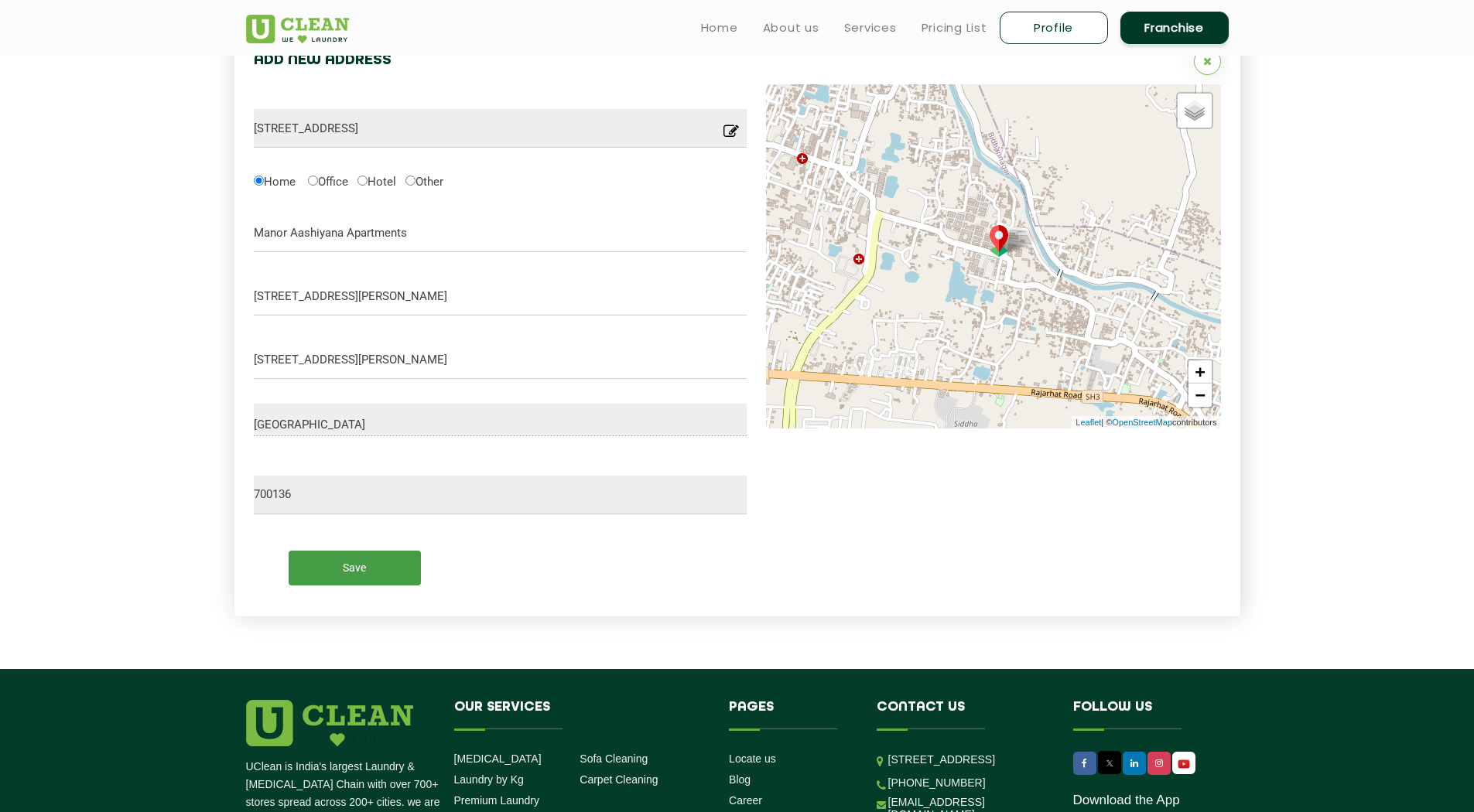
drag, startPoint x: 361, startPoint y: 574, endPoint x: 484, endPoint y: 588, distance: 123.8
click at [362, 574] on input "Save" at bounding box center [354, 568] width 132 height 35
